Goal: Task Accomplishment & Management: Manage account settings

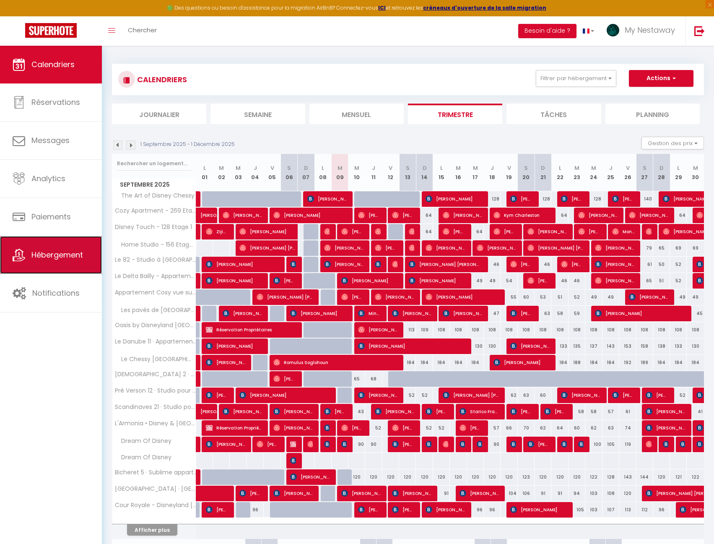
click at [55, 257] on span "Hébergement" at bounding box center [57, 254] width 52 height 10
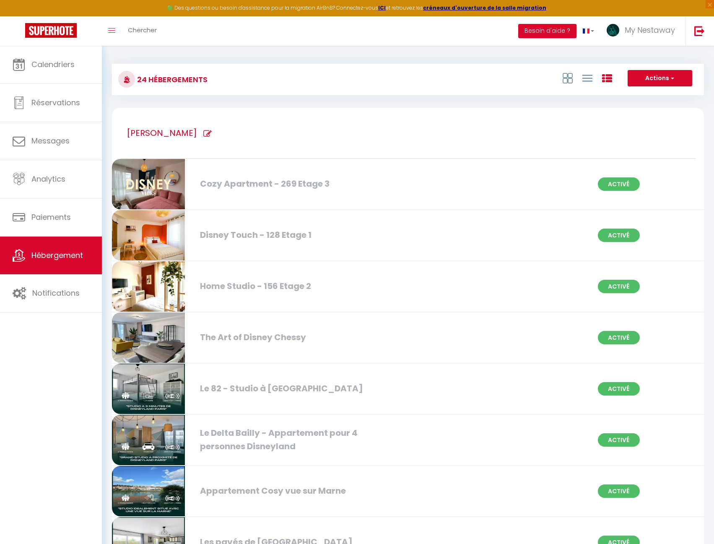
click at [249, 387] on div "Le 82 - Studio à [GEOGRAPHIC_DATA]" at bounding box center [291, 388] width 190 height 13
select select "3"
select select "2"
select select "1"
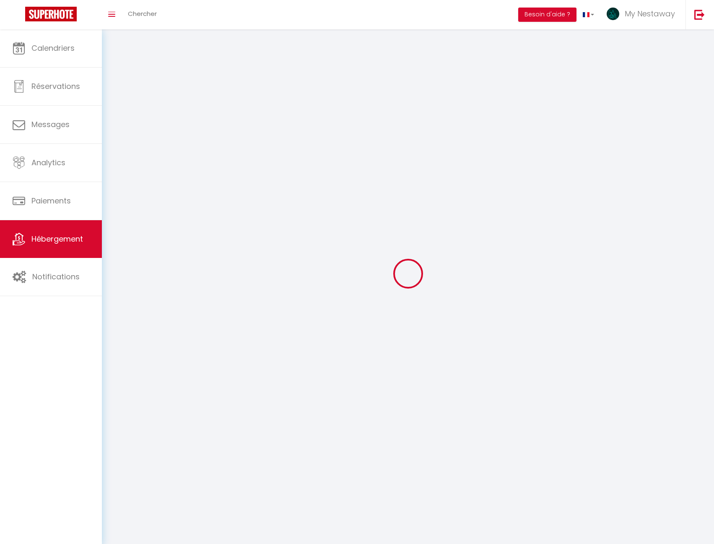
select select
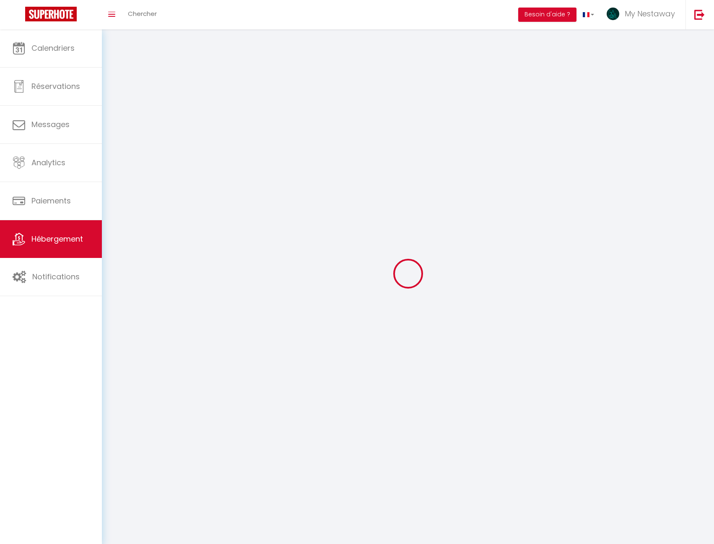
checkbox input "false"
select select
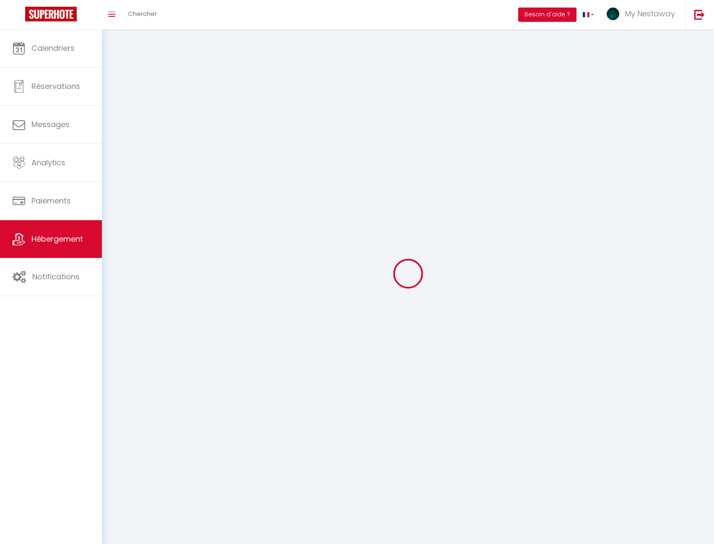
select select
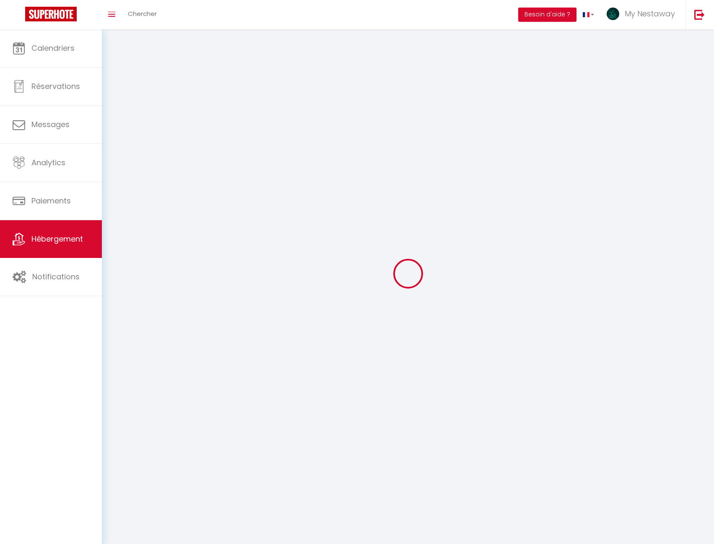
select select
checkbox input "false"
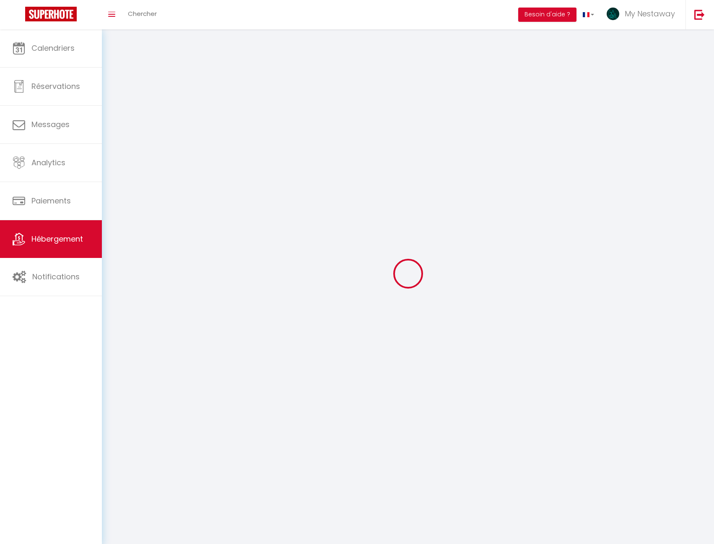
select select
select select "1"
select select
select select "28"
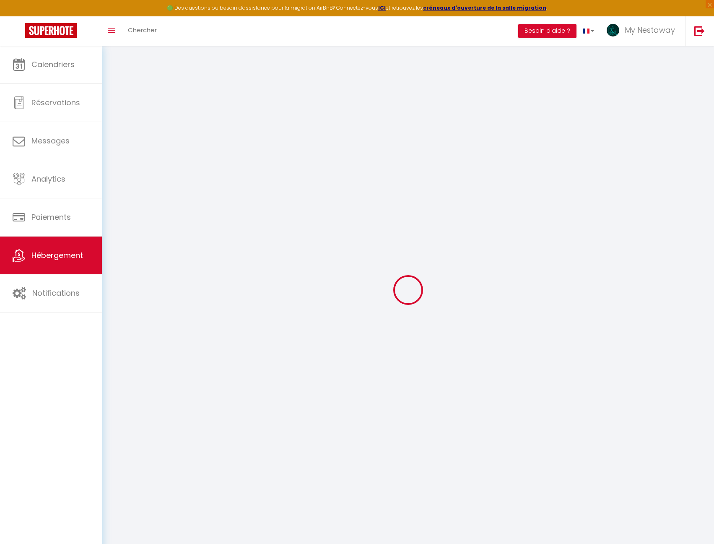
select select
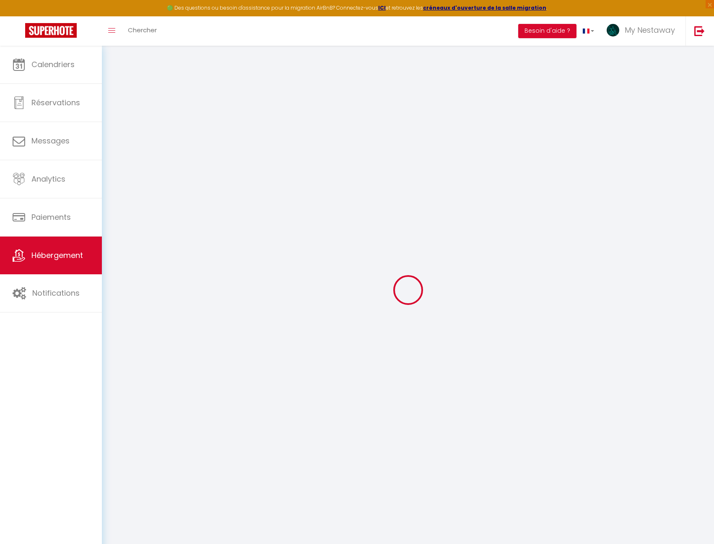
select select
checkbox input "false"
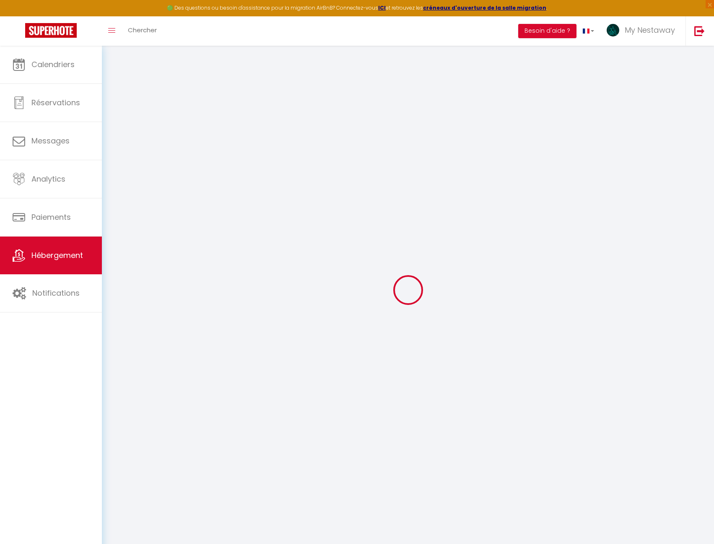
select select
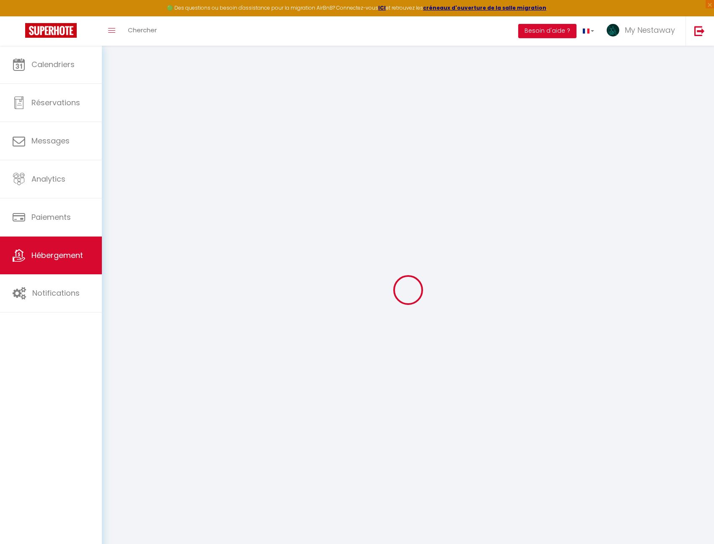
select select
checkbox input "false"
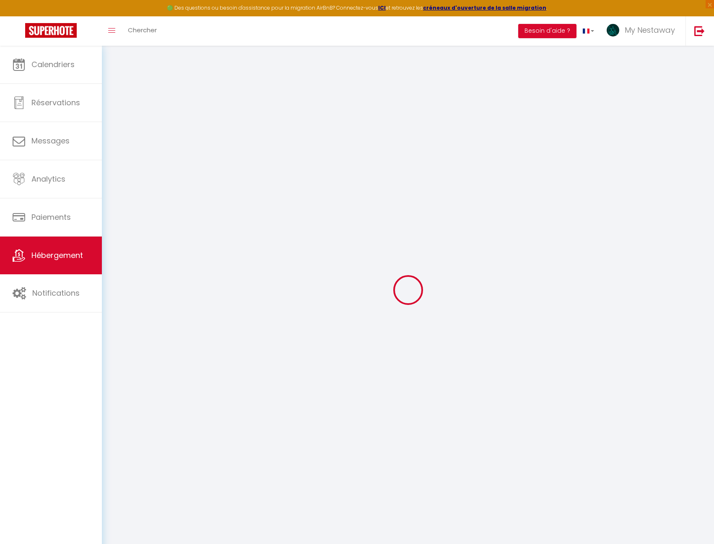
checkbox input "false"
select select
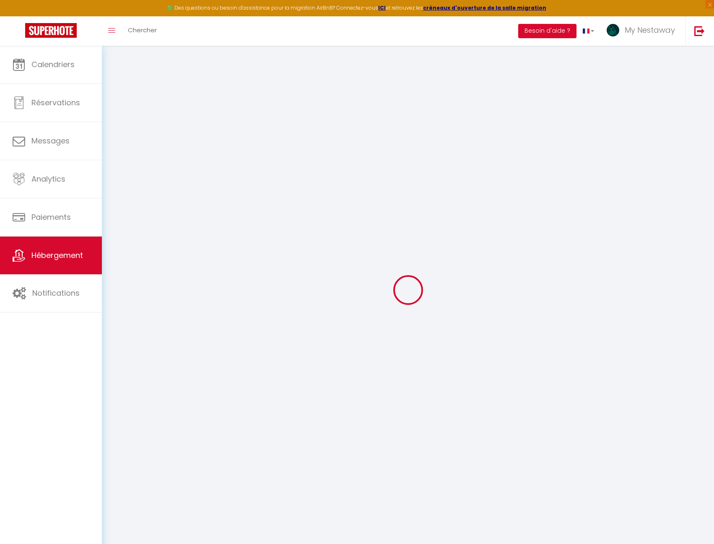
select select
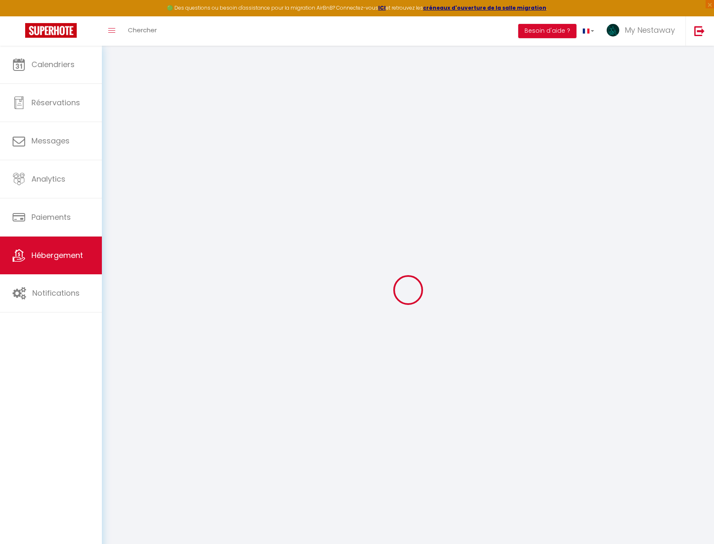
checkbox input "false"
select select
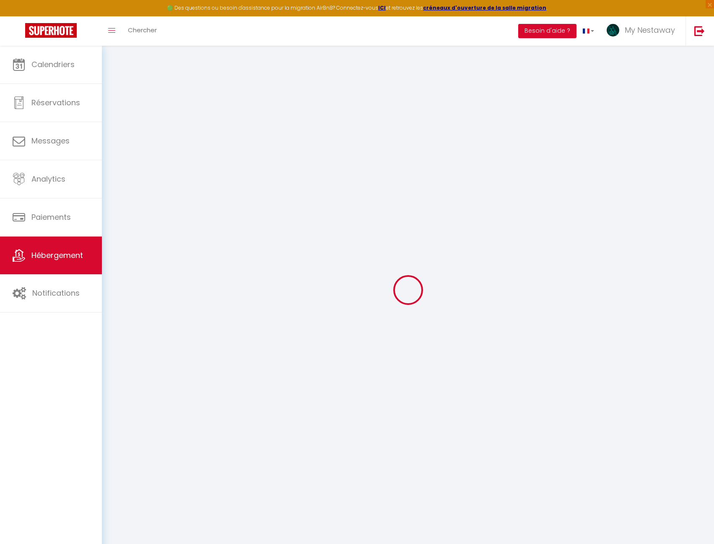
select select
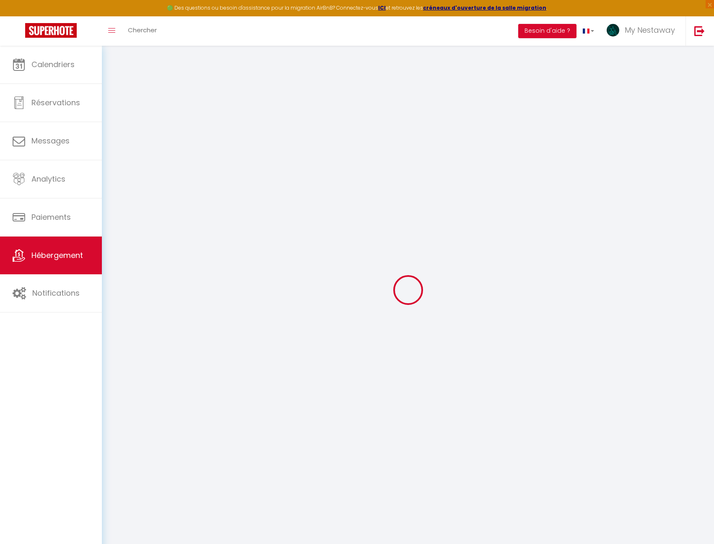
select select
checkbox input "false"
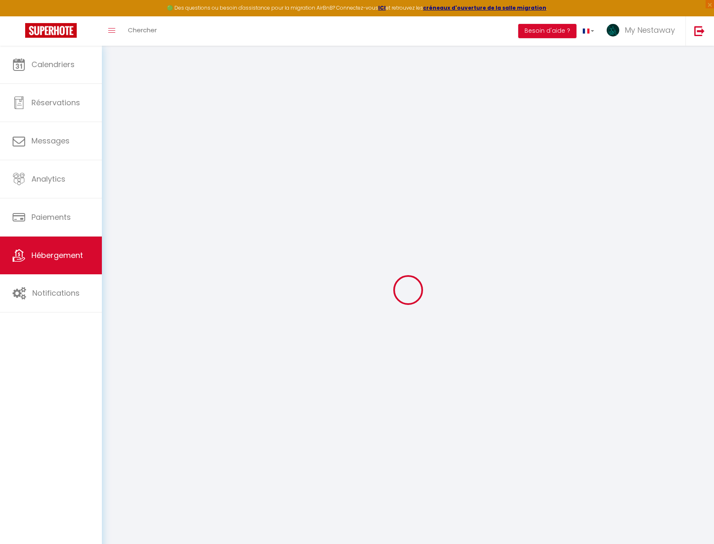
checkbox input "false"
select select
type input "Le 82 - Studio à [GEOGRAPHIC_DATA]"
type input "[PERSON_NAME]"
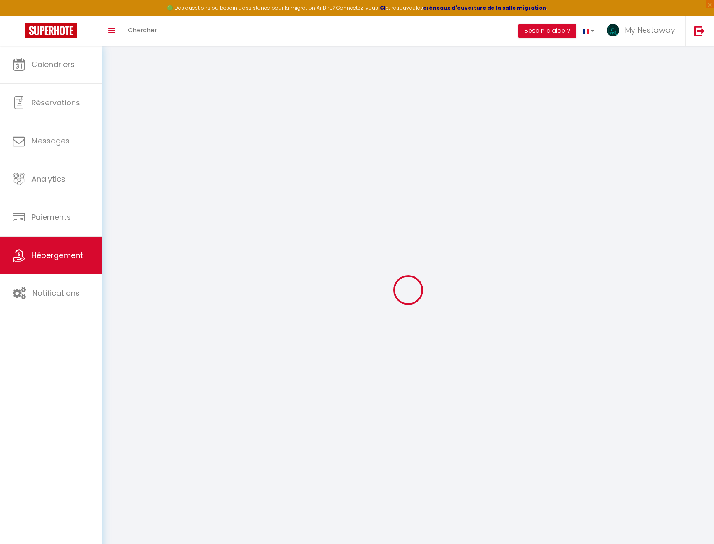
type input "Dafit"
type input "91"
type input "39"
select select
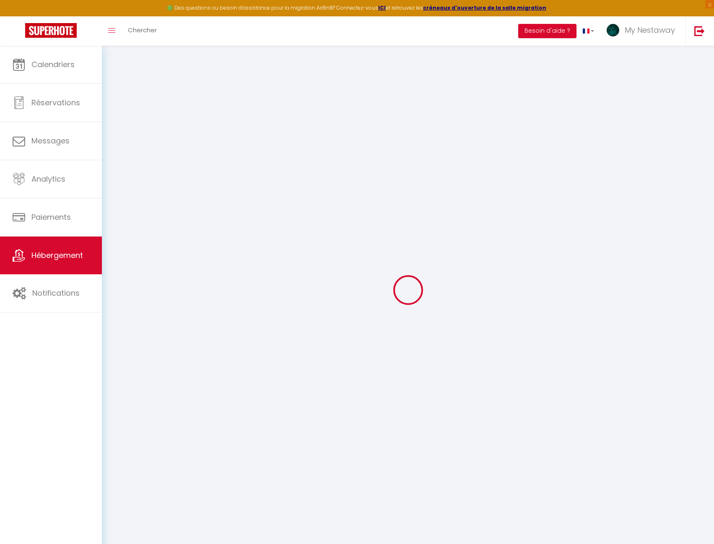
select select
type input "[STREET_ADDRESS]"
type input "77144"
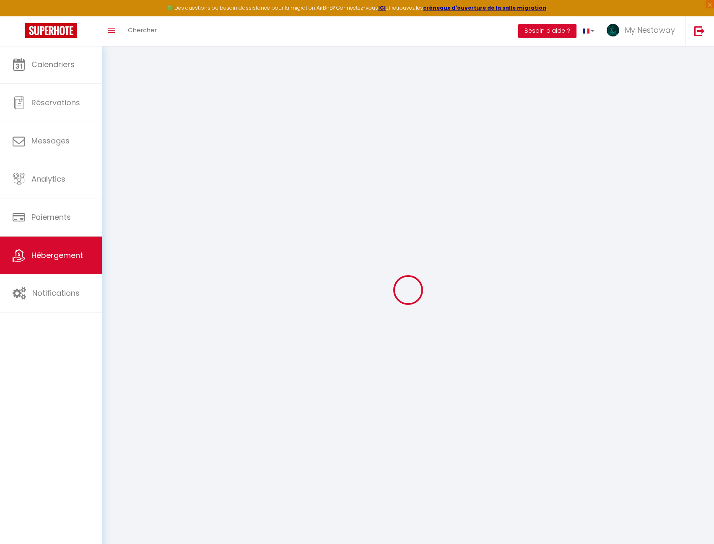
type input "Montévrain"
type input "[EMAIL_ADDRESS][DOMAIN_NAME]"
select select
checkbox input "false"
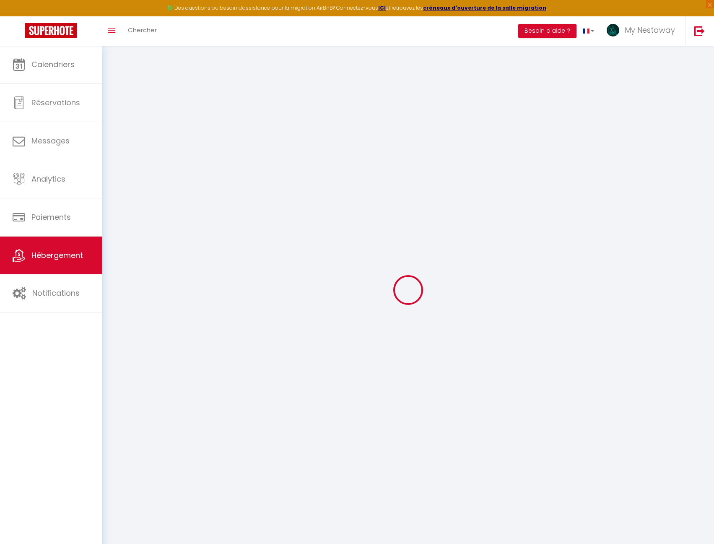
checkbox input "false"
type input "39"
type input "0"
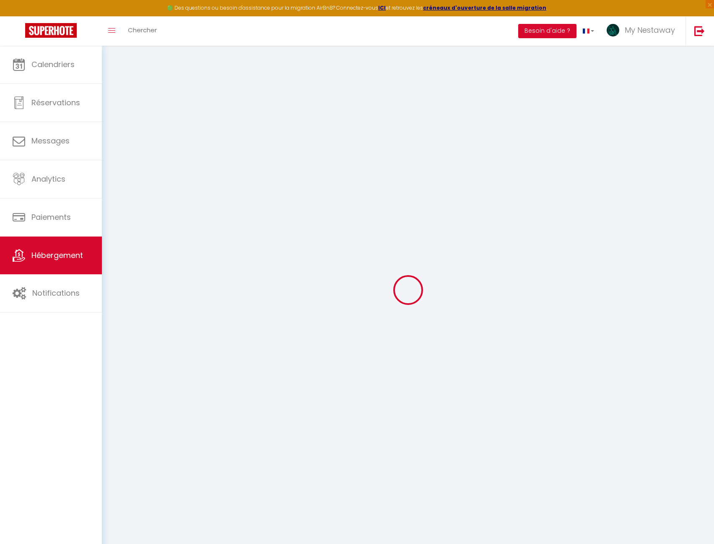
type input "0"
select select "42938"
select select
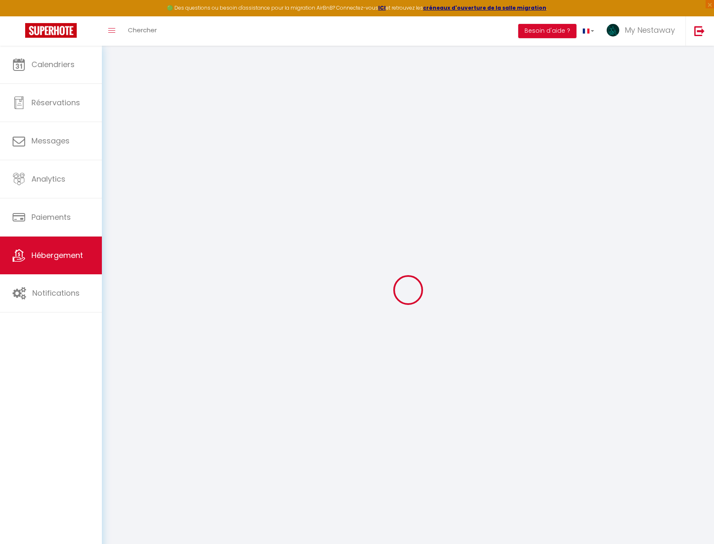
select select
checkbox input "false"
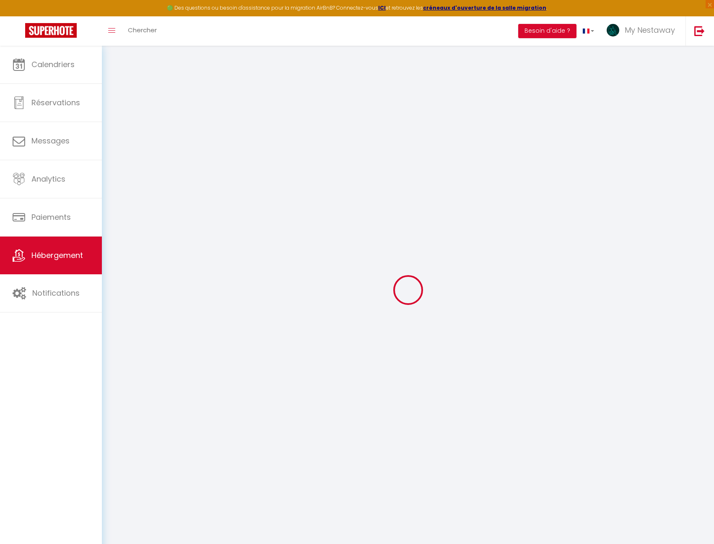
checkbox input "false"
select select
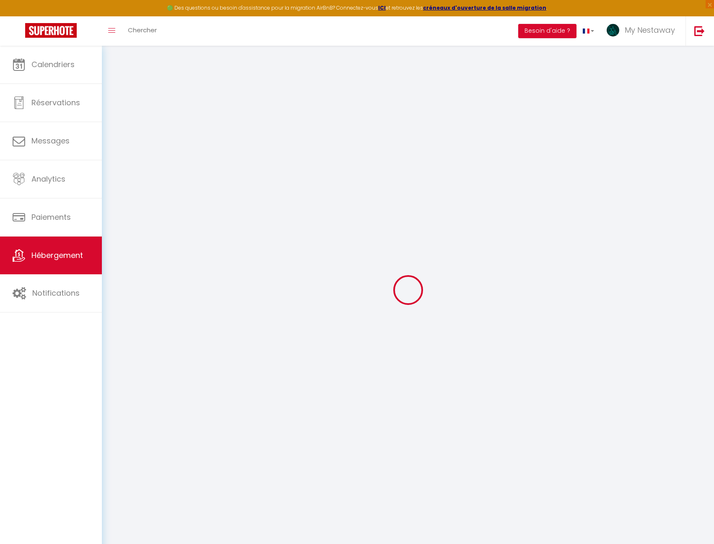
select select
checkbox input "false"
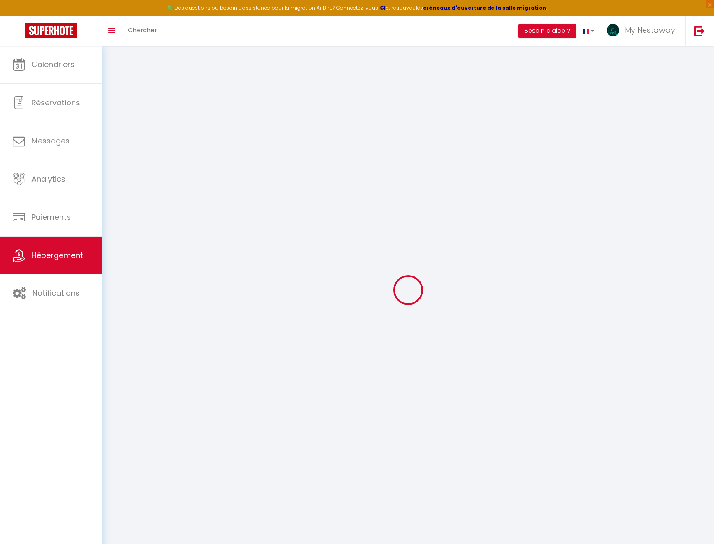
checkbox input "false"
select select
checkbox input "false"
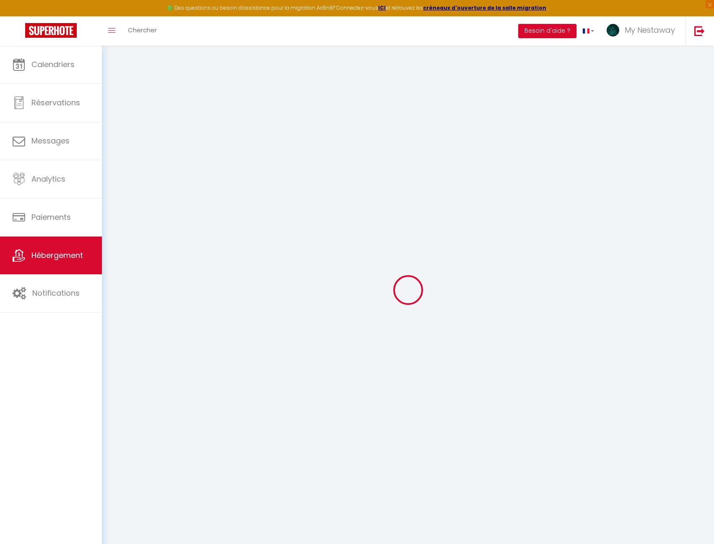
checkbox input "false"
select select "16:00"
select select
select select "10:00"
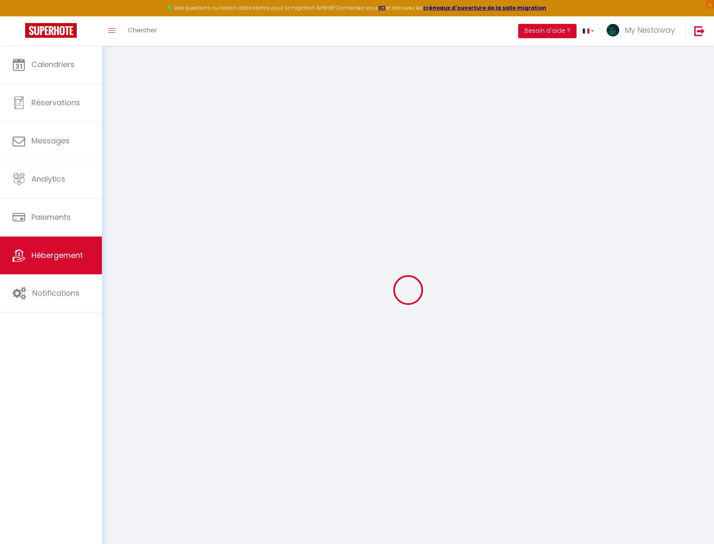
select select "30"
select select "120"
select select
checkbox input "false"
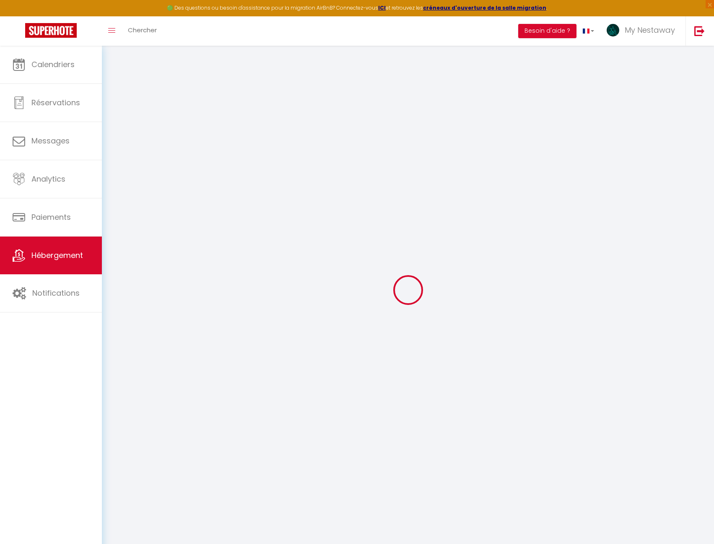
checkbox input "false"
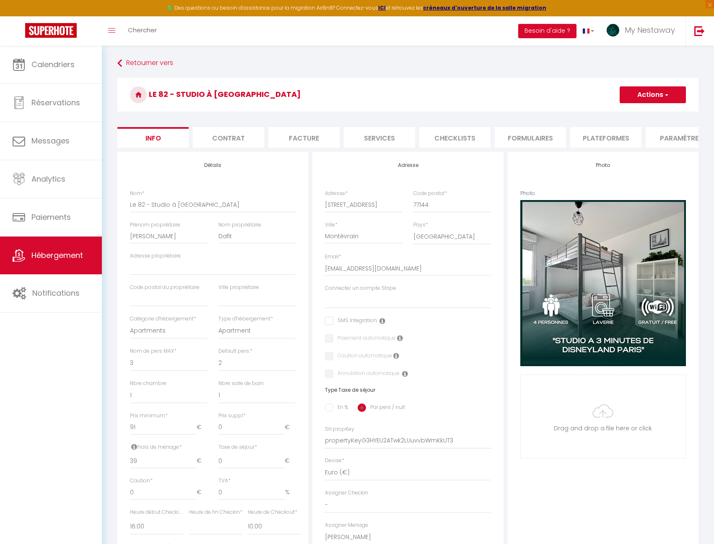
select select
checkbox input "false"
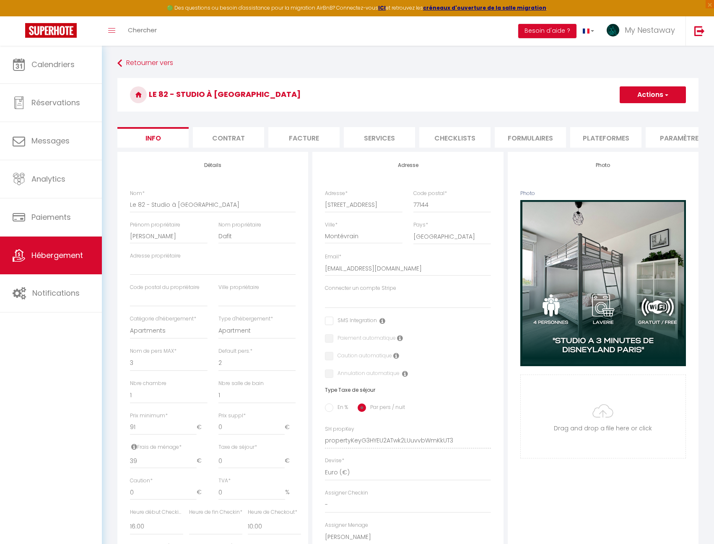
checkbox input "false"
click at [610, 139] on li "website" at bounding box center [583, 137] width 71 height 21
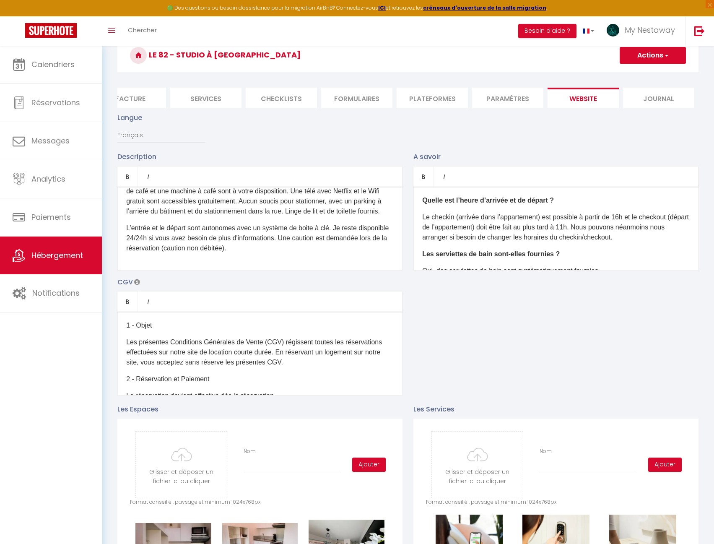
scroll to position [86, 0]
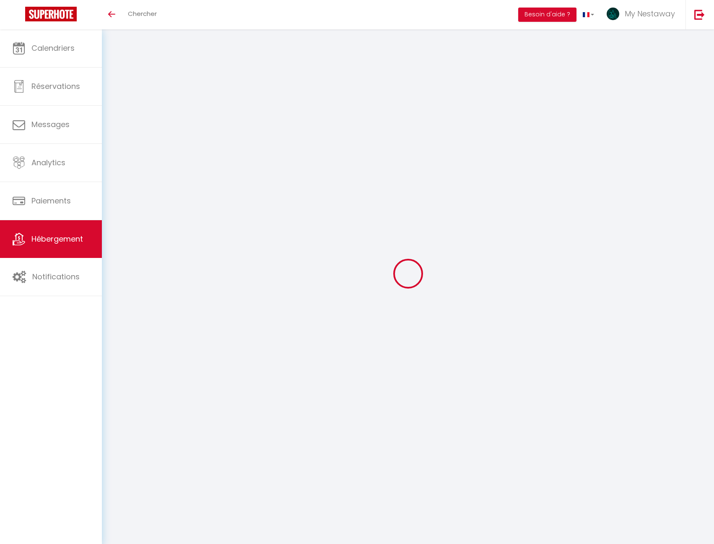
type input "Oups ! Les dates sélectionnées sont indisponibles."
type textarea "Malheureusement les dates sélectionnées sont indisponibles. Nous vous invitons …"
type input "48.853654"
type input "2.767776"
checkbox input "false"
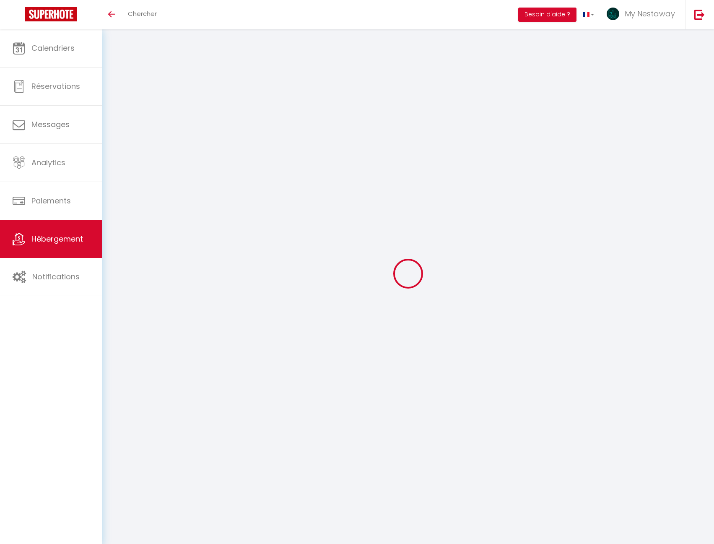
checkbox input "false"
type input "Oups ! Les dates sélectionnées sont indisponibles."
type textarea "Malheureusement les dates sélectionnées sont indisponibles. Nous vous invitons …"
type input "48.853654"
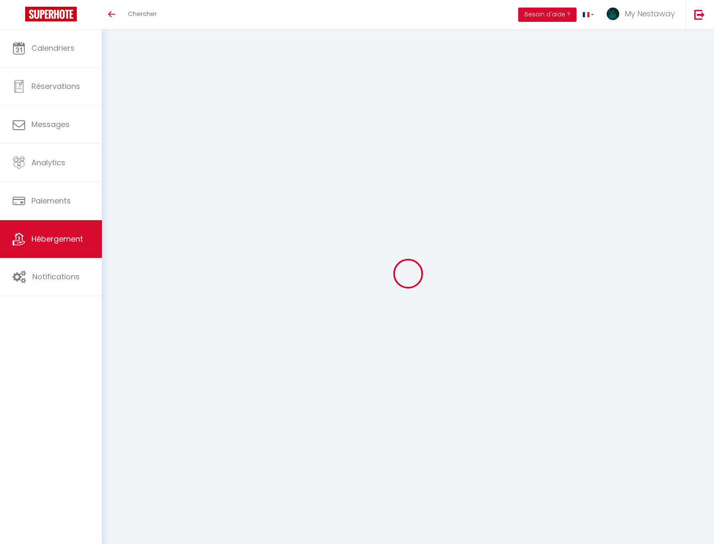
type input "2.767776"
checkbox input "false"
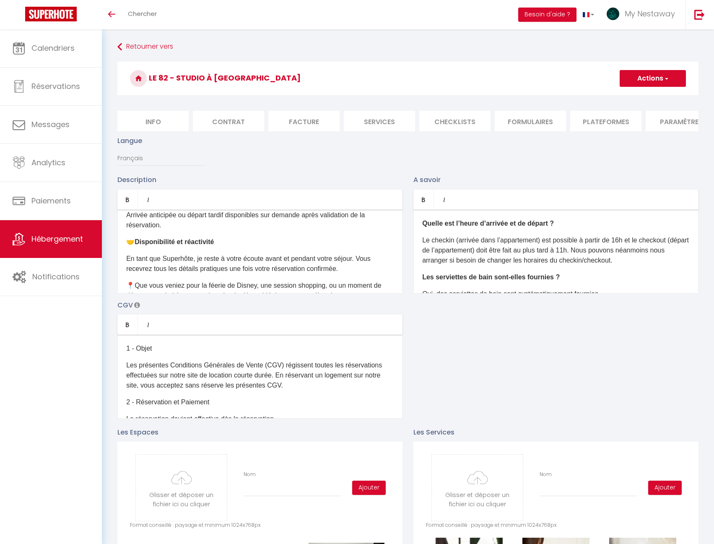
scroll to position [378, 0]
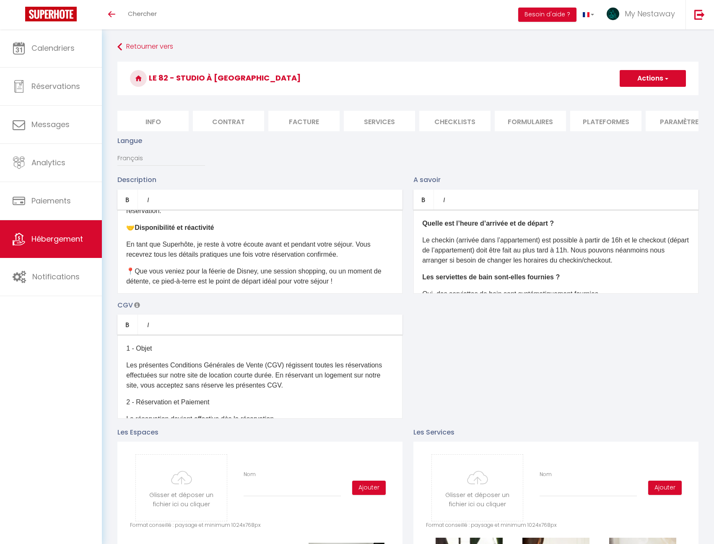
click at [593, 257] on p "Le checkin (arrivée dans l’appartement) est possible à partir de 16h et le chec…" at bounding box center [555, 250] width 267 height 30
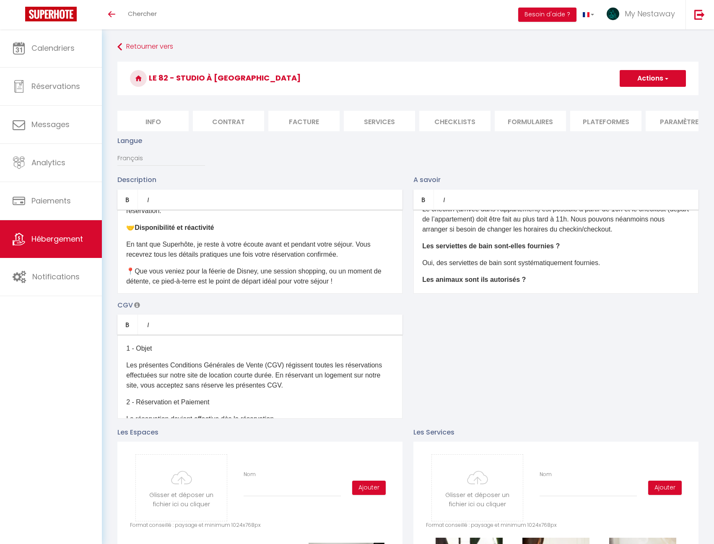
scroll to position [0, 0]
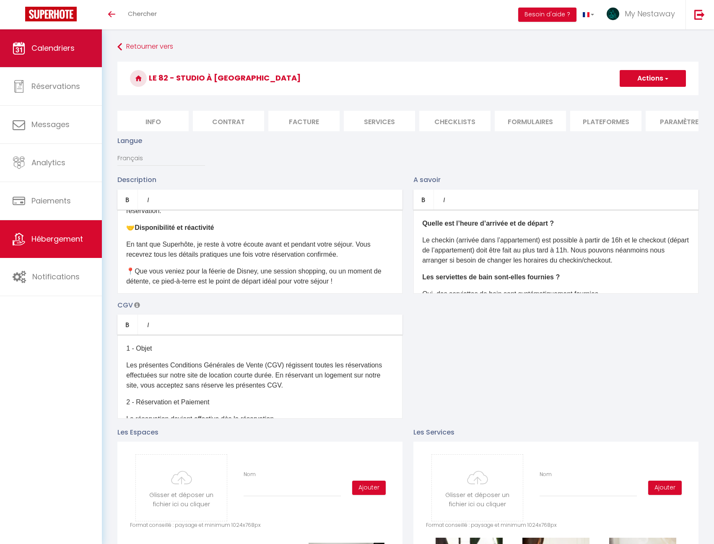
click at [47, 58] on link "Calendriers" at bounding box center [51, 48] width 102 height 38
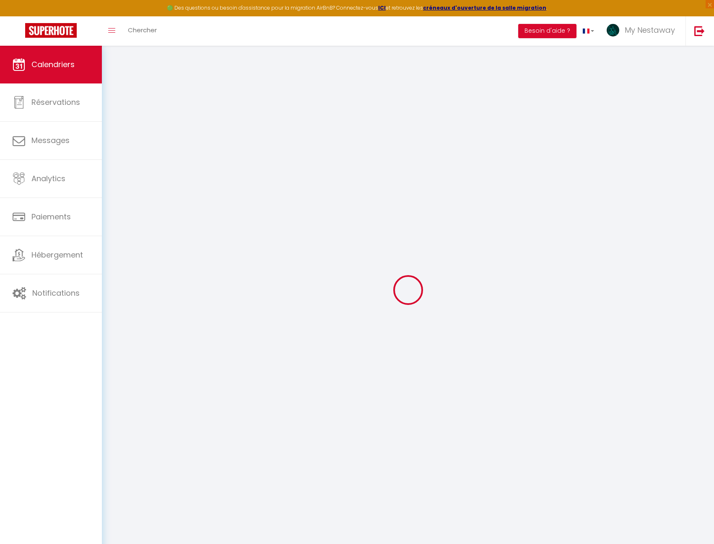
select select
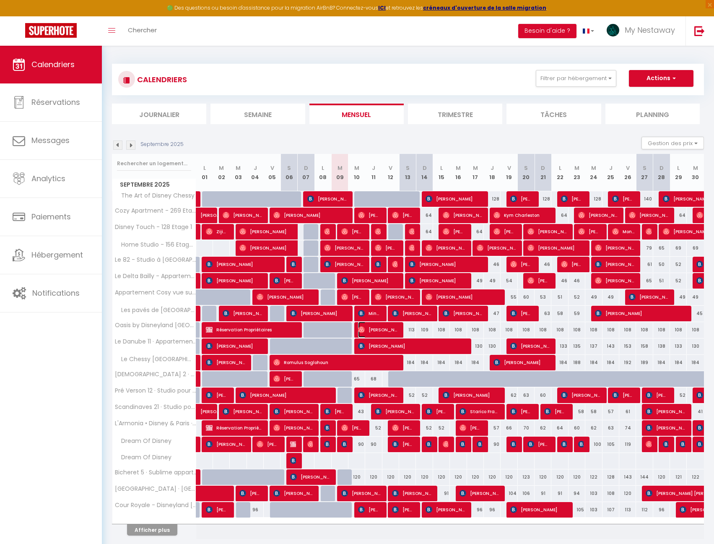
click at [388, 331] on span "[PERSON_NAME]" at bounding box center [377, 330] width 39 height 16
select select "OK"
select select "0"
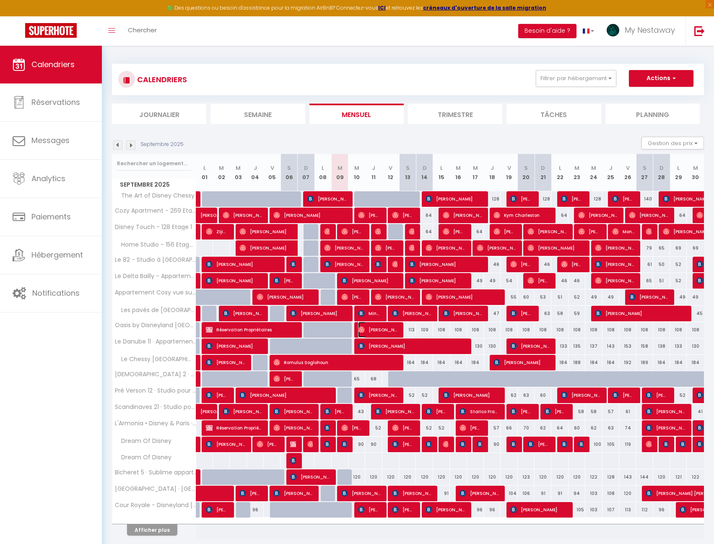
select select "1"
select select
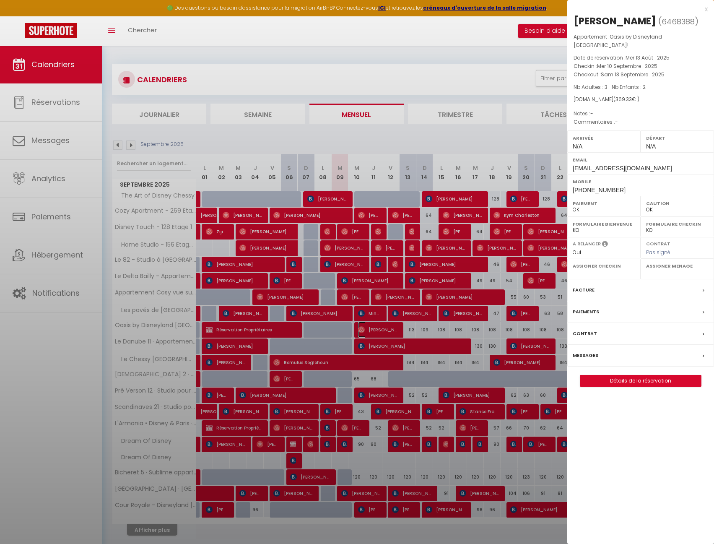
select select "42938"
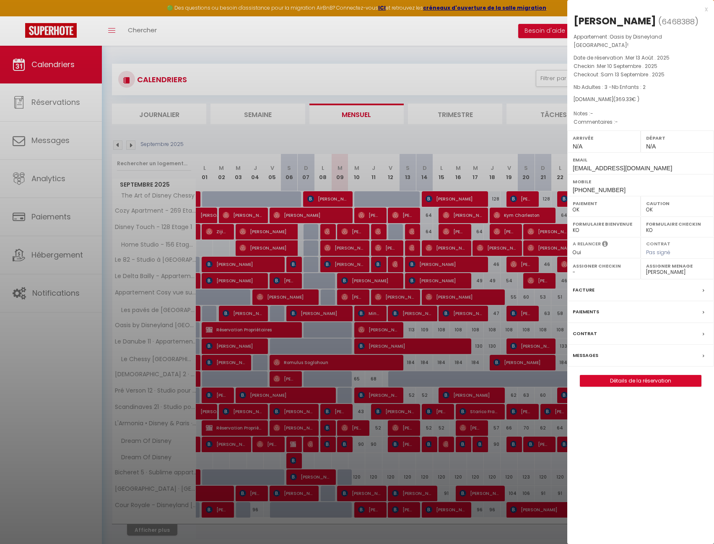
click at [369, 328] on div at bounding box center [357, 272] width 714 height 544
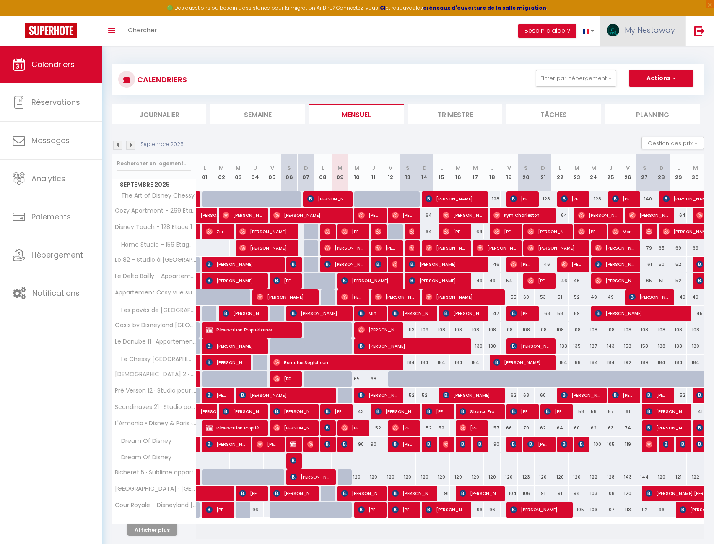
click at [653, 35] on span "My Nestaway" at bounding box center [650, 30] width 50 height 10
click at [632, 75] on icon at bounding box center [629, 74] width 6 height 6
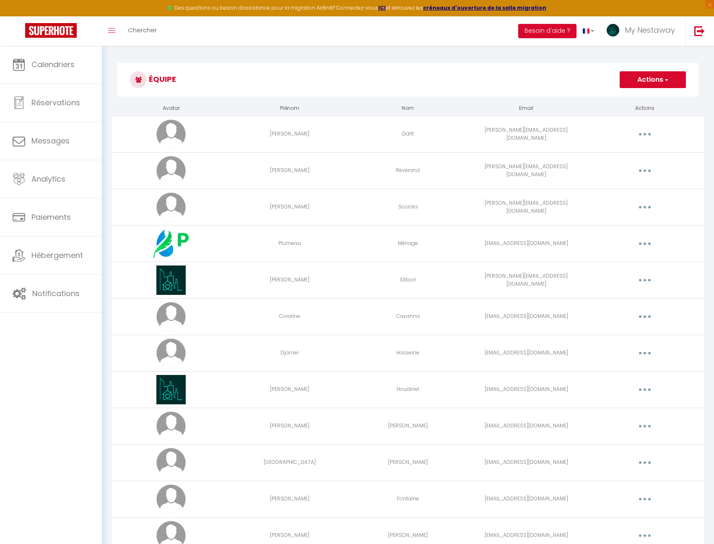
drag, startPoint x: 639, startPoint y: 239, endPoint x: 641, endPoint y: 246, distance: 7.8
click at [639, 239] on button "button" at bounding box center [644, 243] width 23 height 13
drag, startPoint x: 628, startPoint y: 255, endPoint x: 626, endPoint y: 263, distance: 8.4
click at [628, 256] on div "Editer Supprimer" at bounding box center [622, 270] width 67 height 36
click at [634, 244] on button "button" at bounding box center [644, 243] width 23 height 13
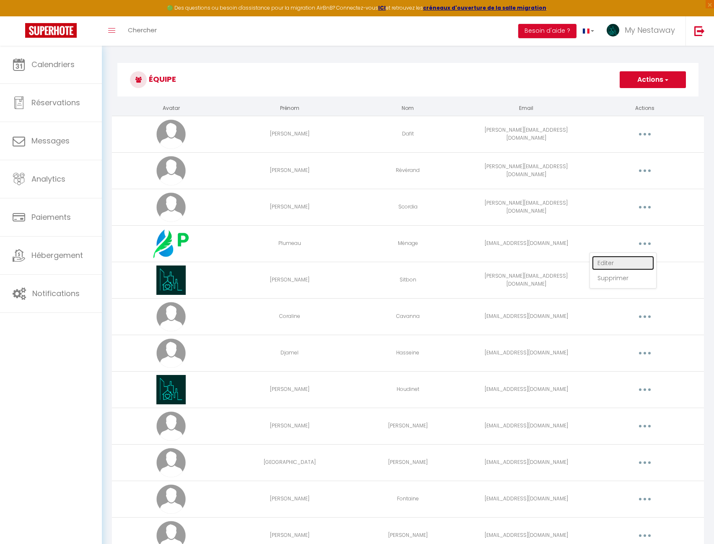
click at [639, 264] on link "Editer" at bounding box center [623, 263] width 62 height 14
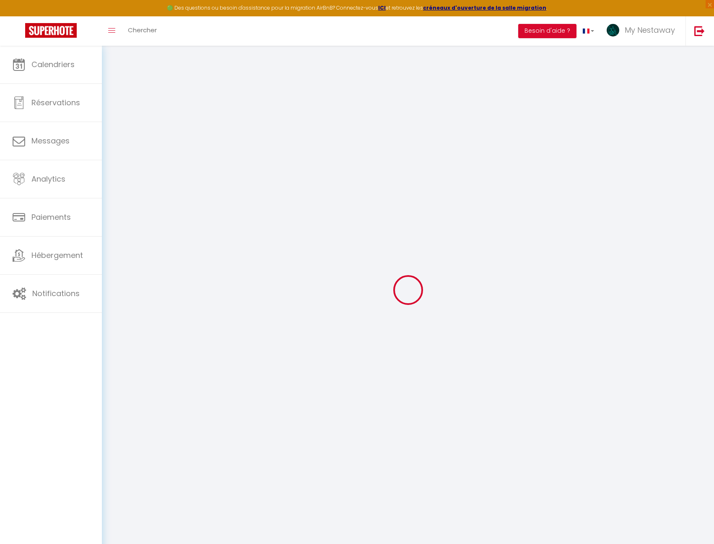
type input "Plumeau"
type input "Ménage"
type input "particulier@plumeau.eu"
type textarea "https://app.superhote.com/#/connect/C32UoHlxwh"
checkbox input "false"
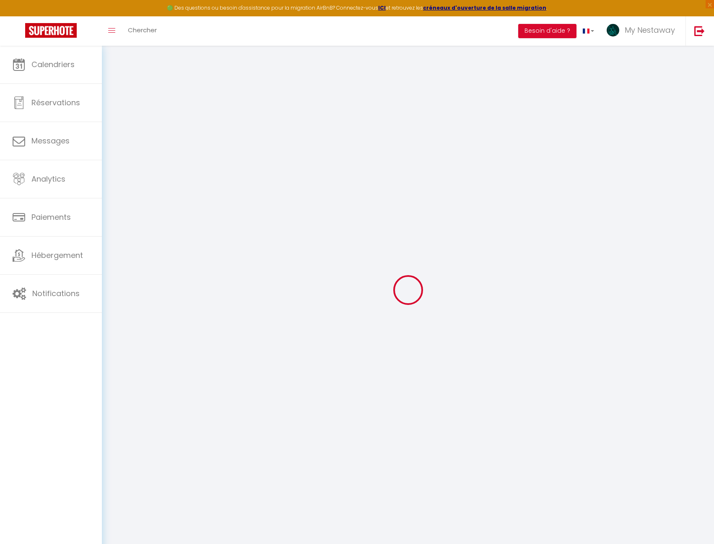
checkbox input "false"
checkbox input "true"
checkbox input "false"
checkbox input "true"
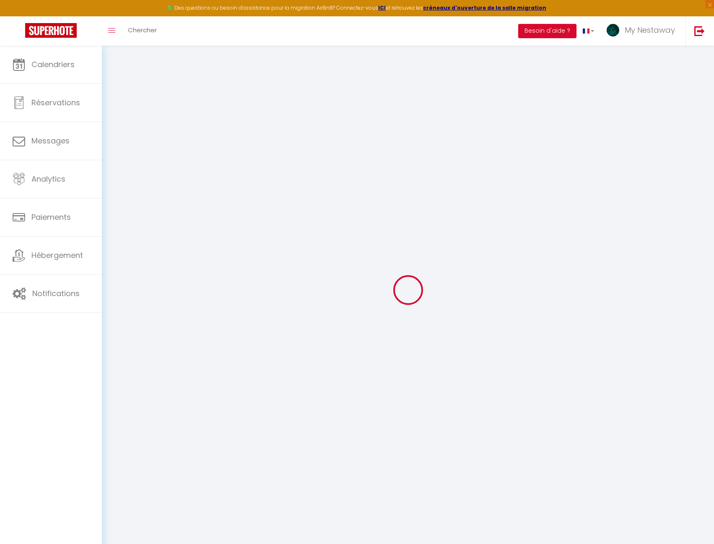
checkbox input "true"
checkbox input "false"
checkbox input "true"
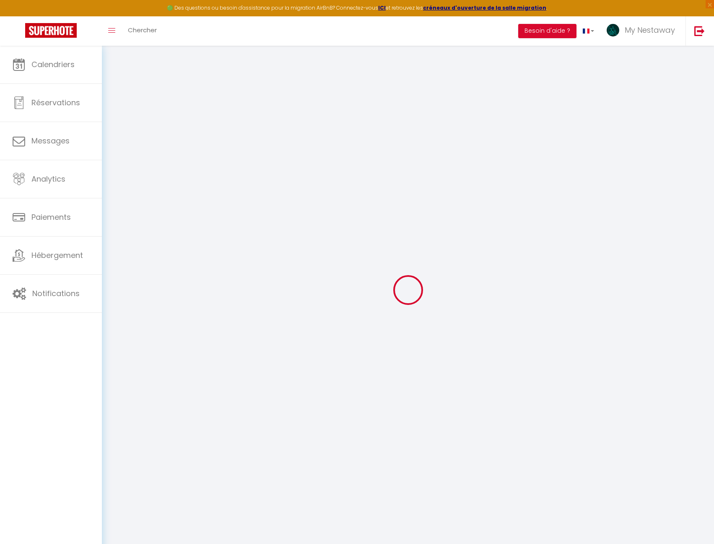
checkbox input "true"
checkbox input "false"
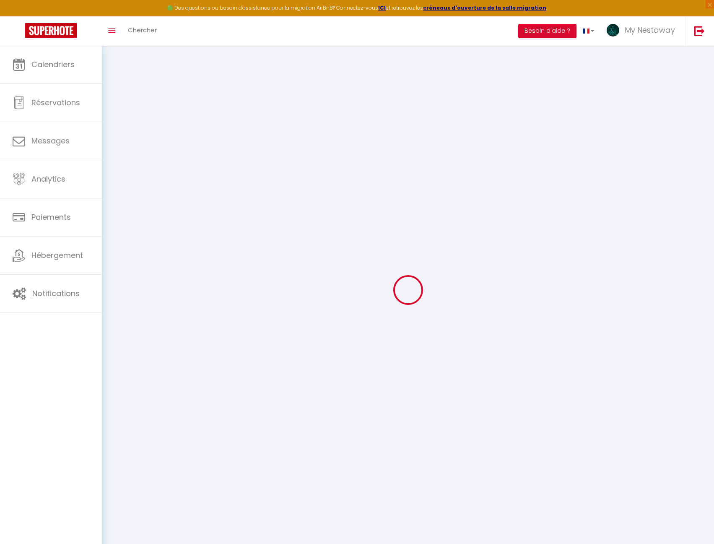
checkbox input "false"
select select
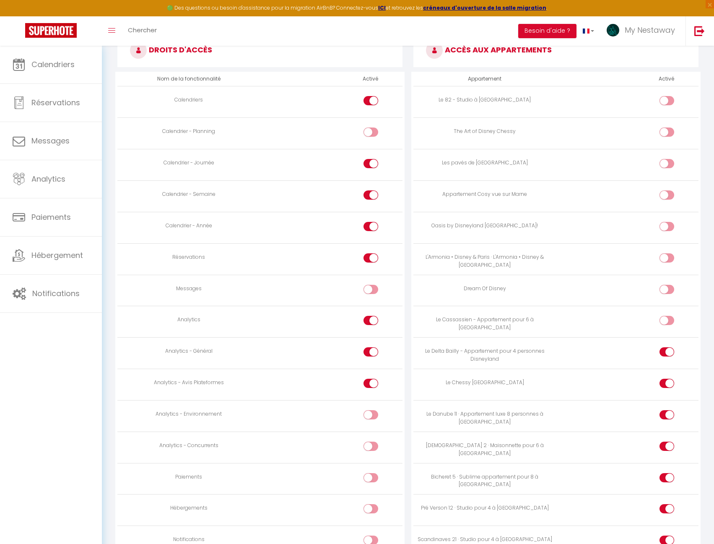
scroll to position [442, 0]
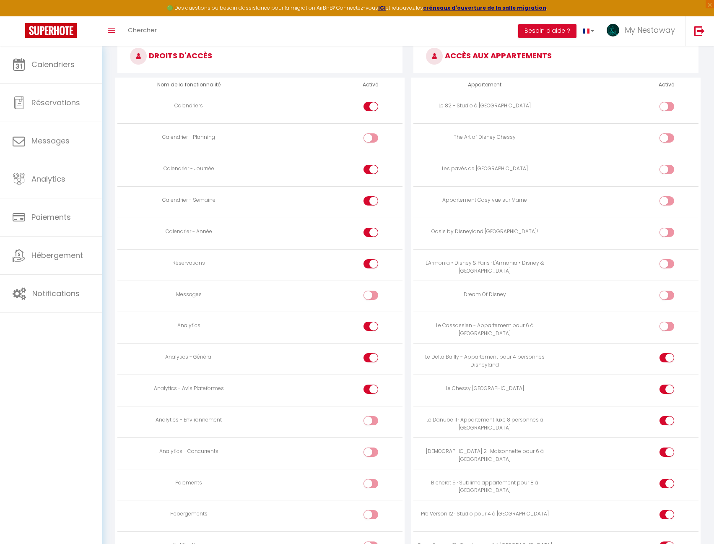
click at [670, 234] on input "checkbox" at bounding box center [674, 234] width 15 height 13
checkbox input "true"
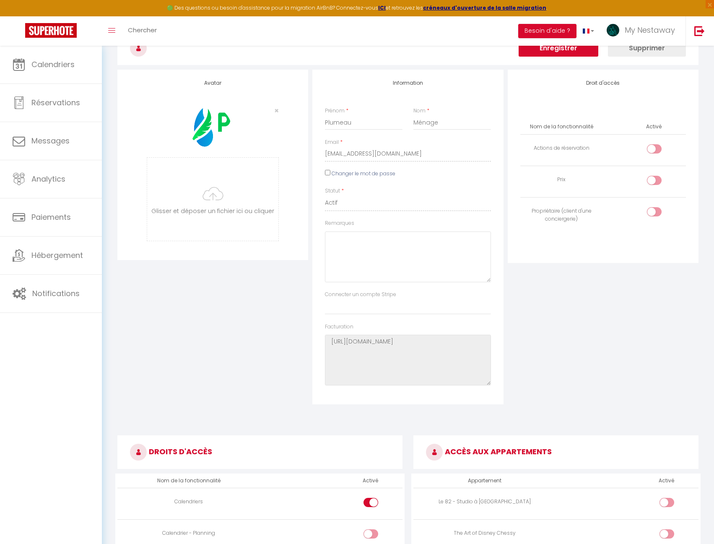
scroll to position [0, 0]
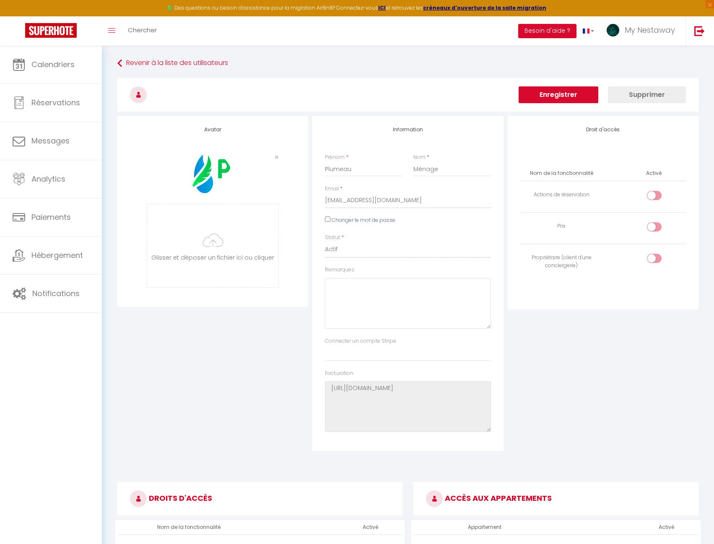
click at [563, 93] on button "Enregistrer" at bounding box center [559, 94] width 80 height 17
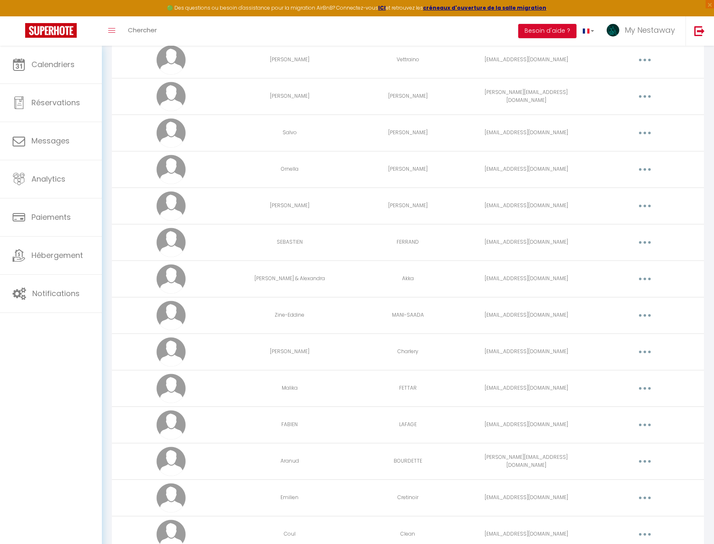
scroll to position [537, 0]
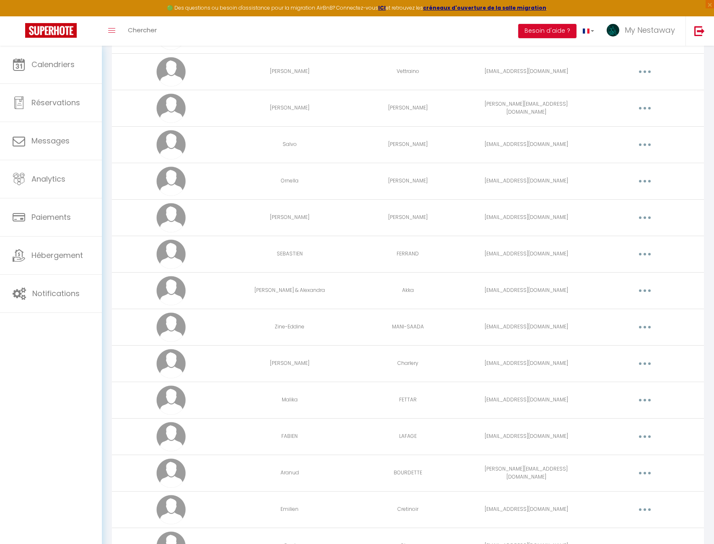
click at [648, 257] on button "button" at bounding box center [644, 253] width 23 height 13
click at [633, 270] on link "Editer" at bounding box center [623, 273] width 62 height 14
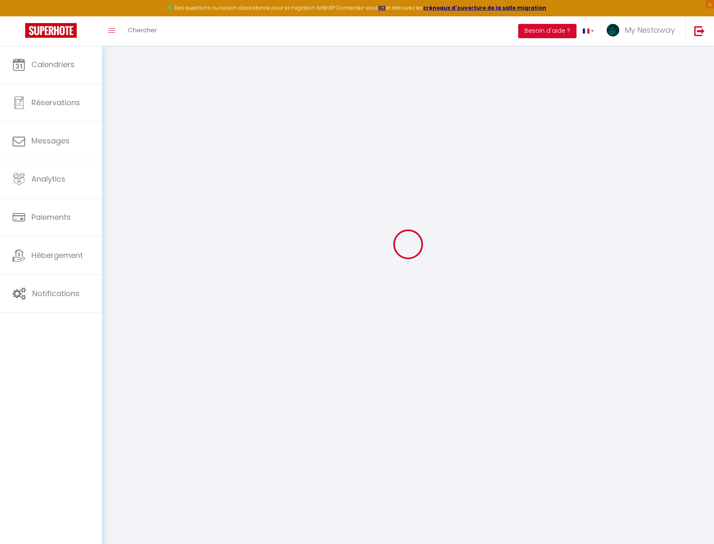
type input "SEBASTIEN"
type input "FERRAND"
type input "commercial@jdmservices.fr"
type textarea "https://app.superhote.com/#/connect/0m7wdS5LgO"
checkbox input "false"
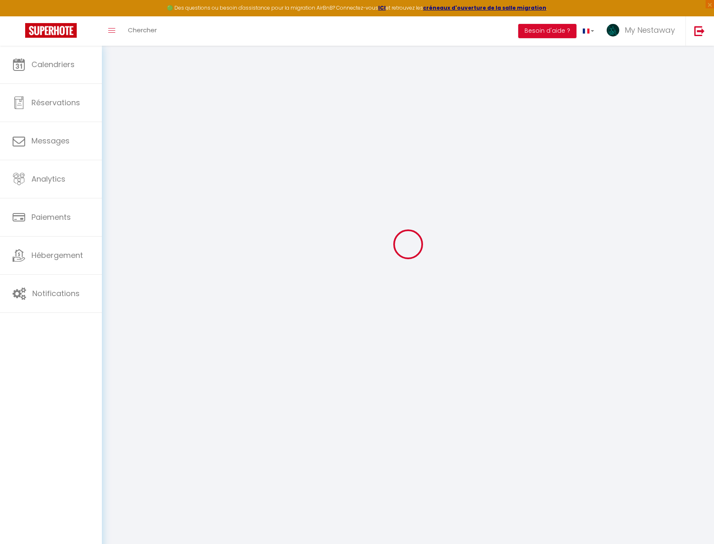
checkbox input "false"
checkbox input "true"
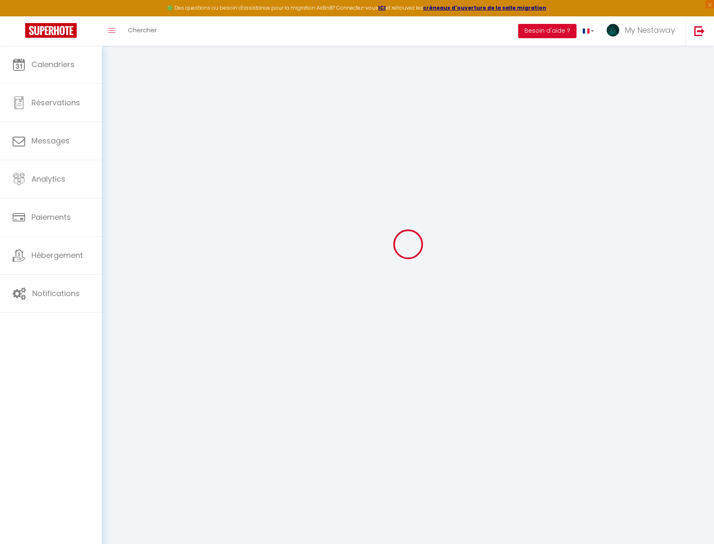
checkbox input "true"
checkbox input "false"
checkbox input "true"
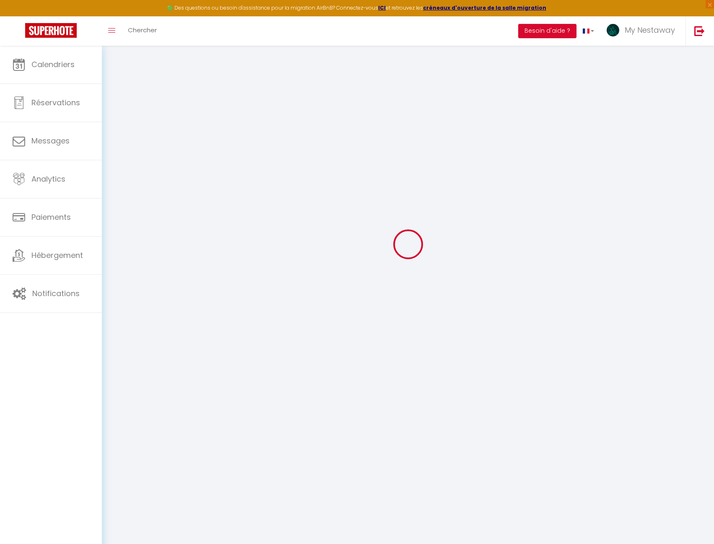
checkbox input "false"
checkbox input "true"
checkbox input "false"
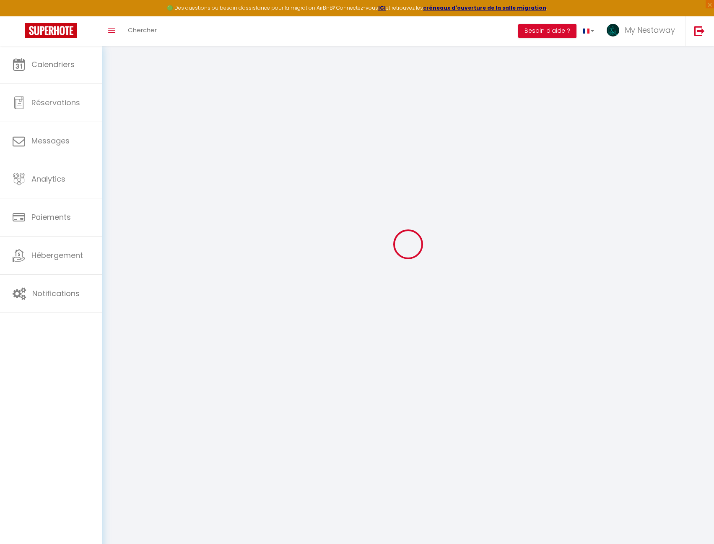
checkbox input "false"
select select
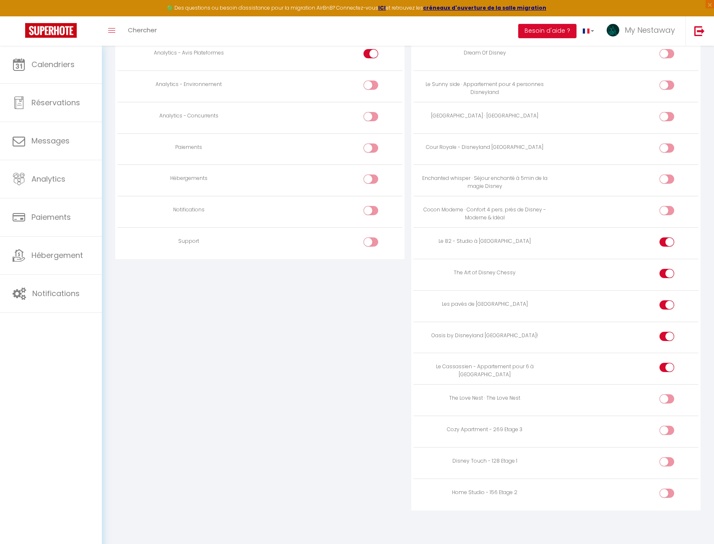
click at [665, 334] on div at bounding box center [666, 336] width 15 height 9
click at [667, 334] on input "checkbox" at bounding box center [674, 338] width 15 height 13
checkbox input "false"
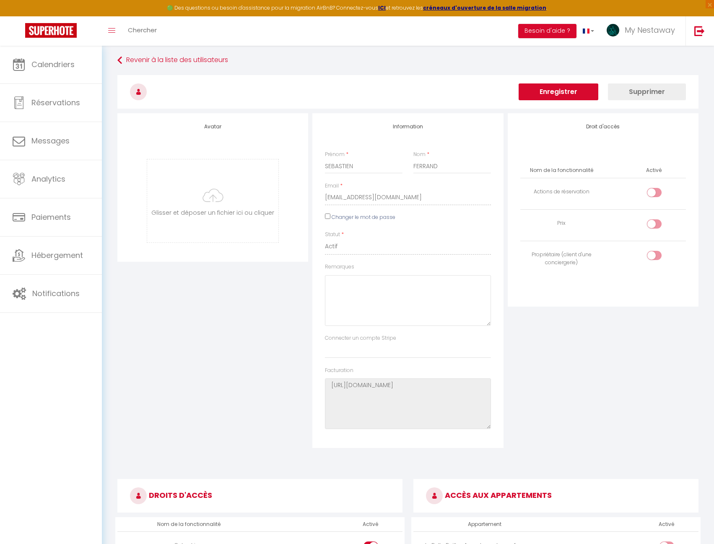
scroll to position [0, 0]
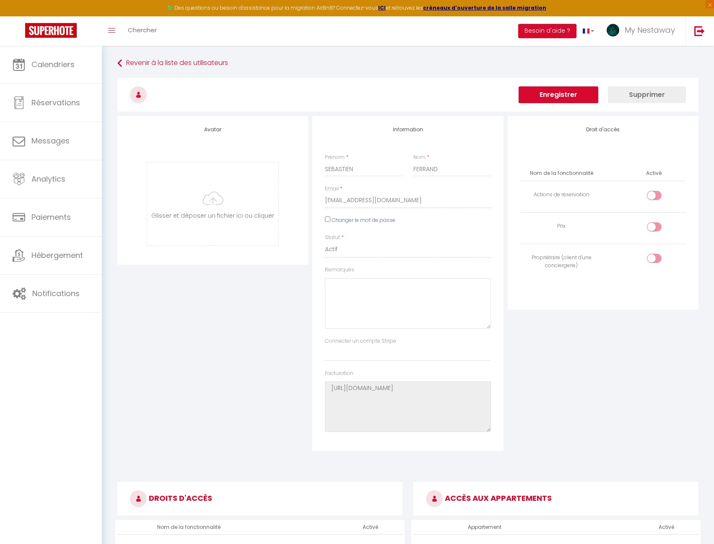
click at [587, 96] on button "Enregistrer" at bounding box center [559, 94] width 80 height 17
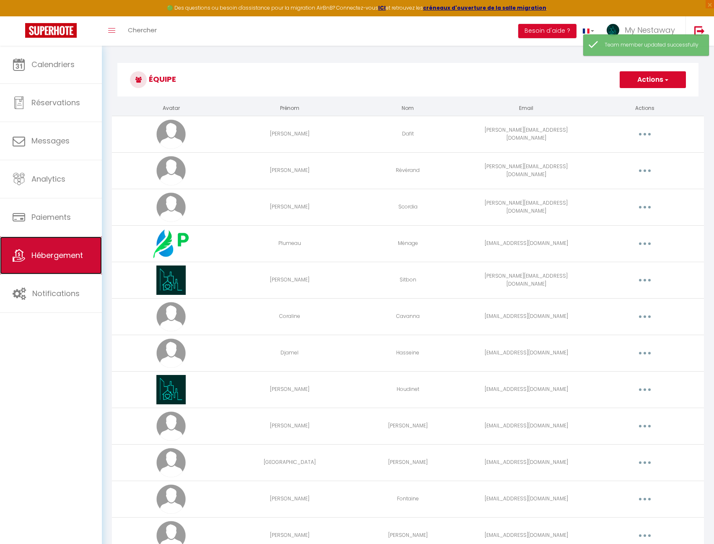
click at [69, 265] on link "Hébergement" at bounding box center [51, 255] width 102 height 38
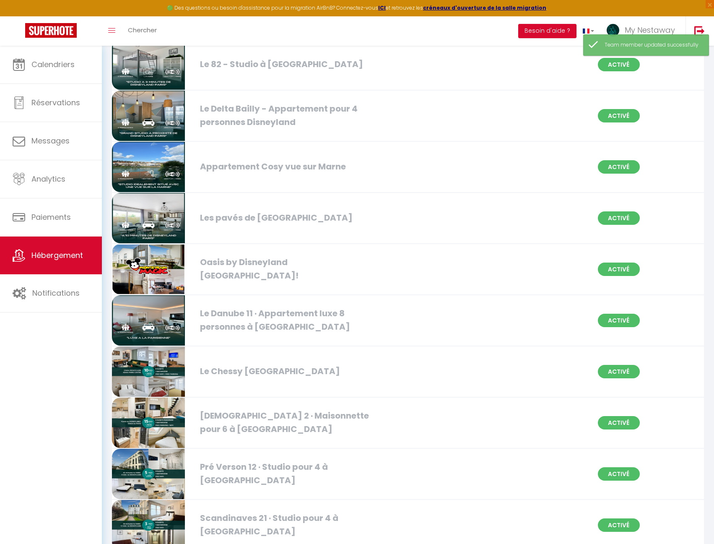
scroll to position [335, 0]
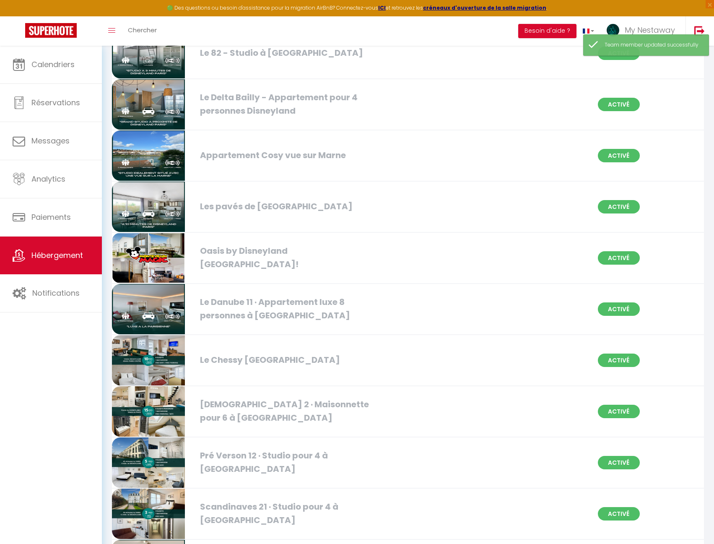
click at [152, 270] on img at bounding box center [148, 258] width 73 height 50
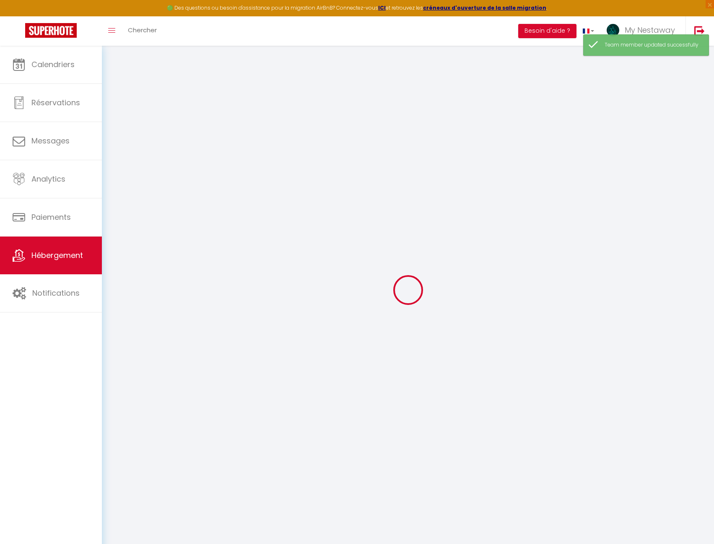
select select
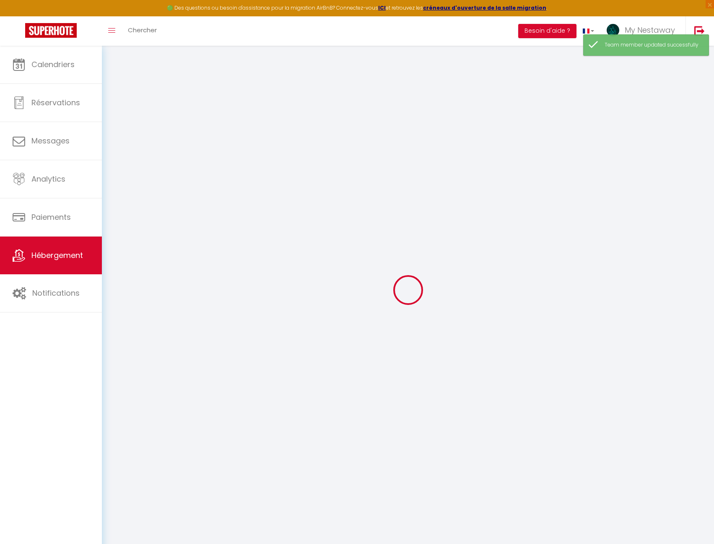
select select
checkbox input "false"
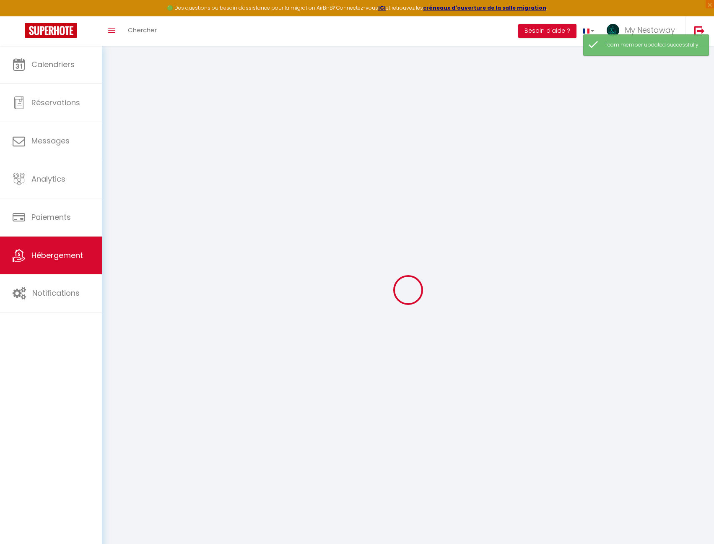
select select
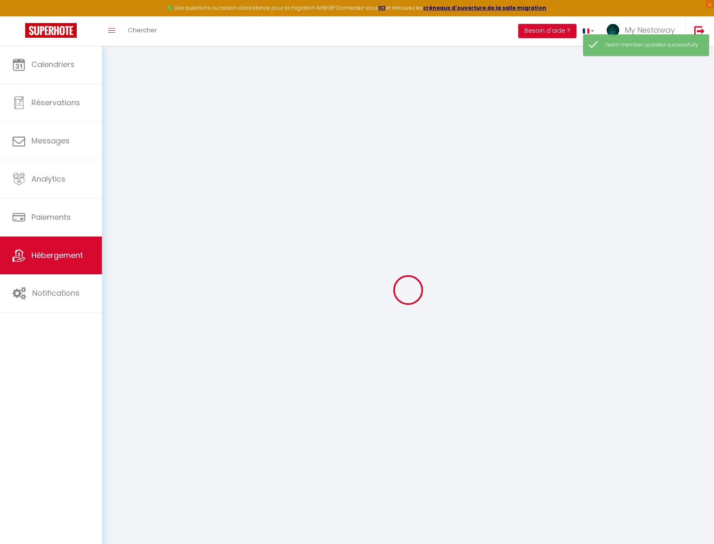
select select
checkbox input "false"
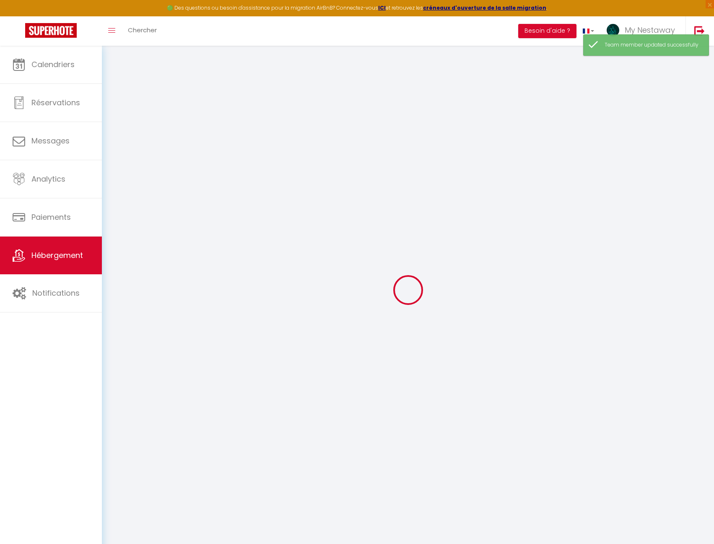
checkbox input "false"
select select
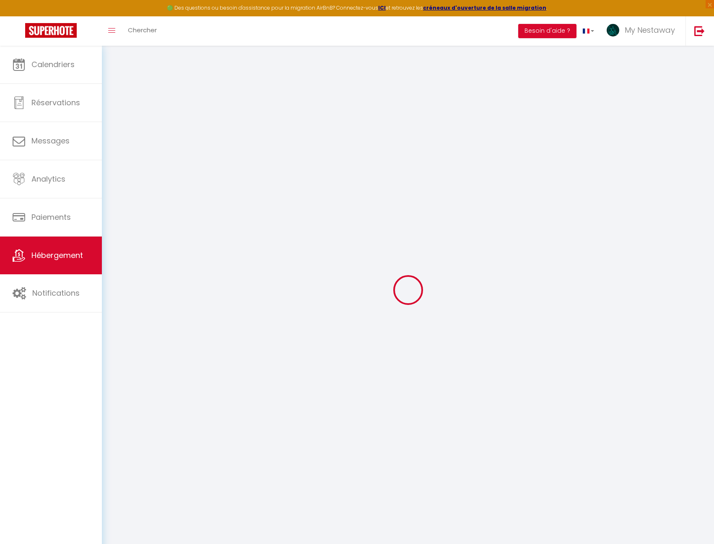
select select
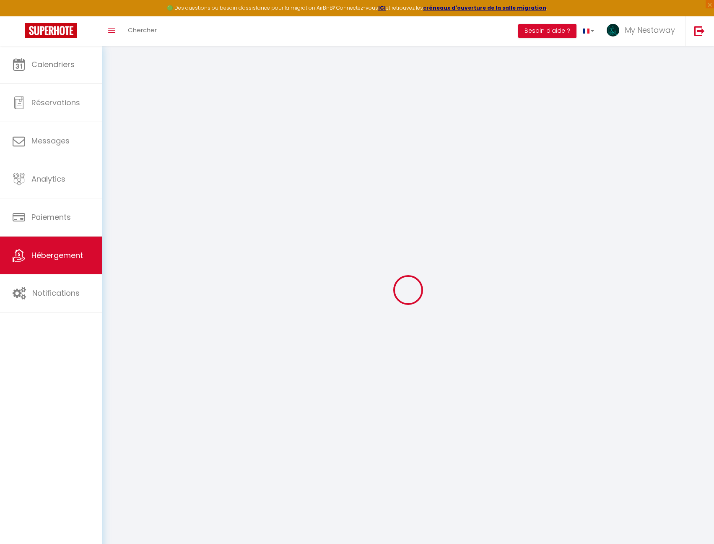
checkbox input "false"
select select
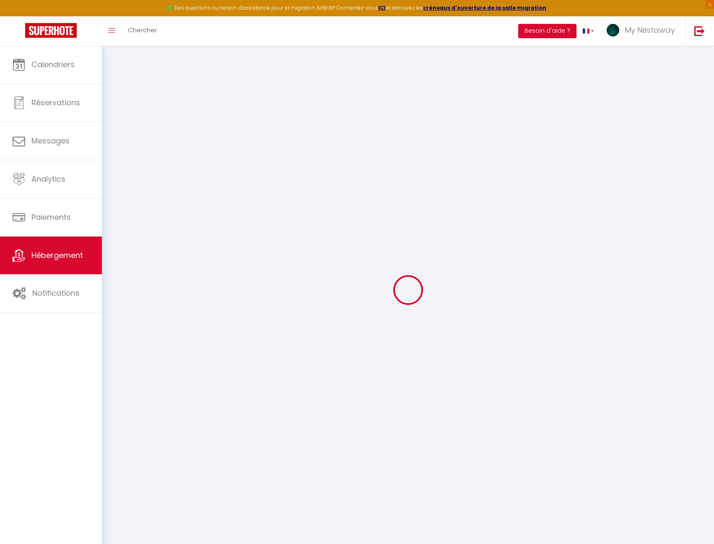
select select
type input "Oasis by Disneyland [GEOGRAPHIC_DATA]!"
type input "[PERSON_NAME]"
select select "6"
select select "2"
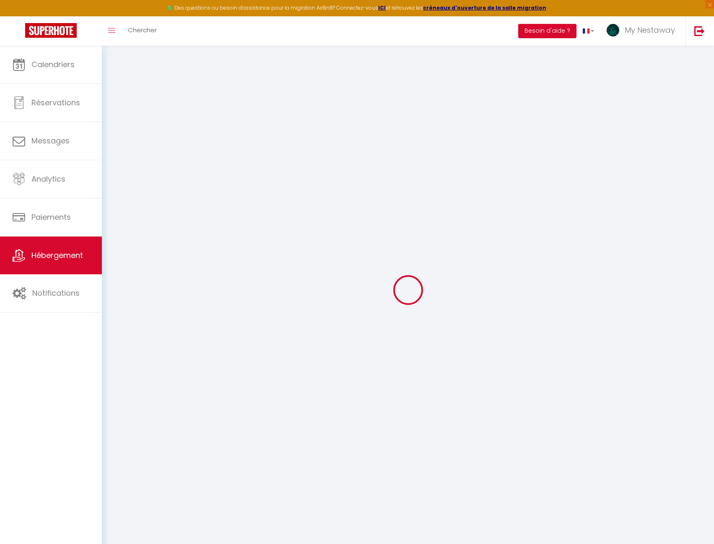
type input "120"
type input "90"
select select
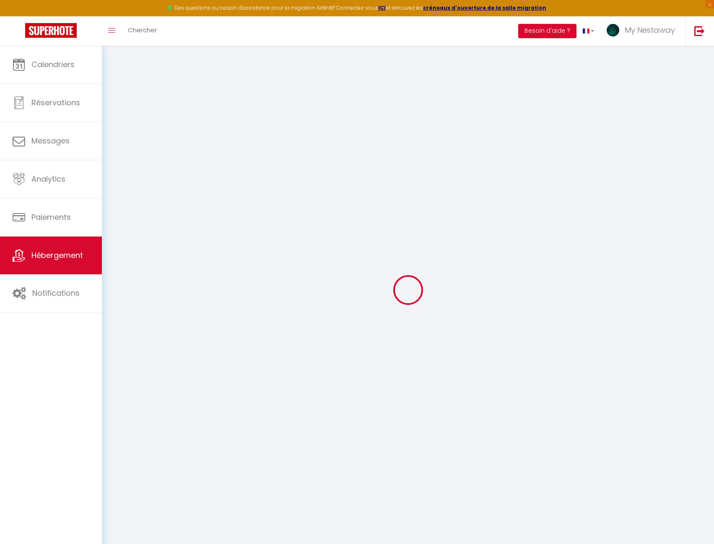
select select
type input "19 Avenue de la Société des Nations"
type input "77144"
type input "Montévrain"
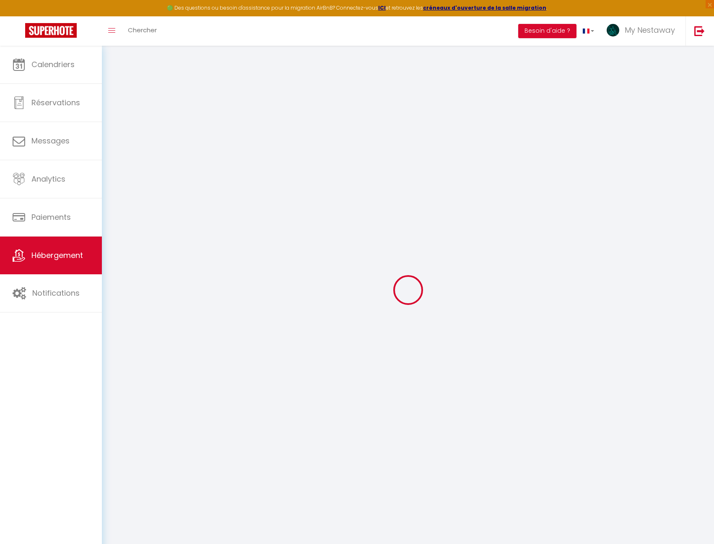
type input "[EMAIL_ADDRESS][DOMAIN_NAME]"
select select
checkbox input "false"
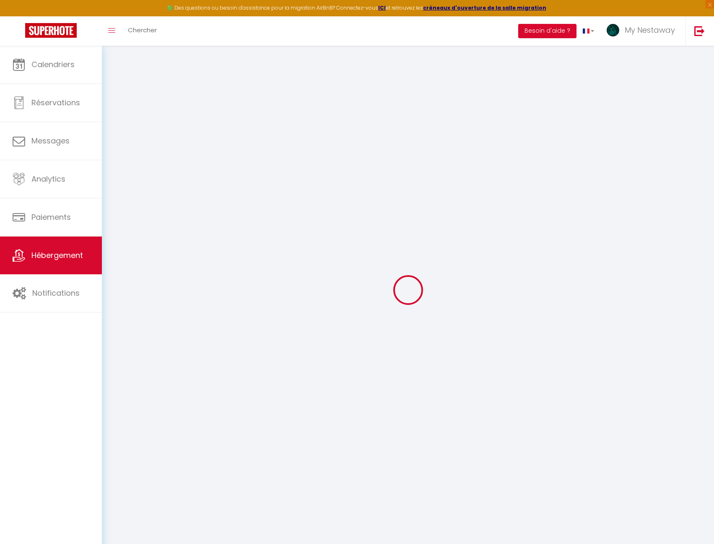
checkbox input "false"
type input "0"
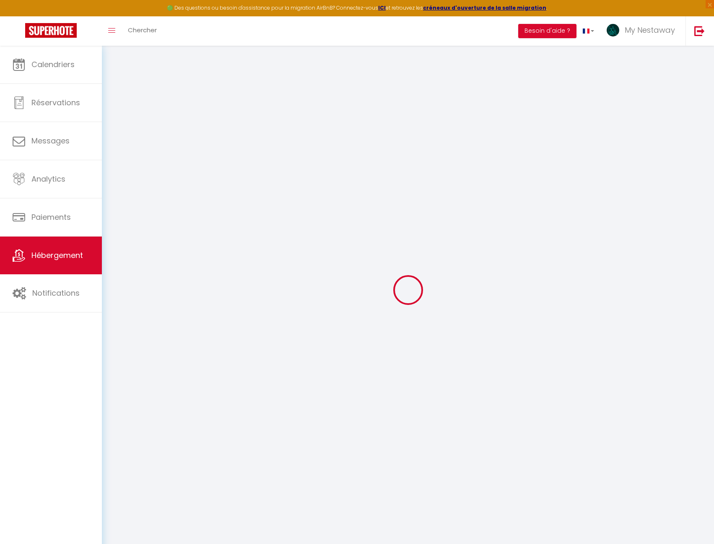
select select
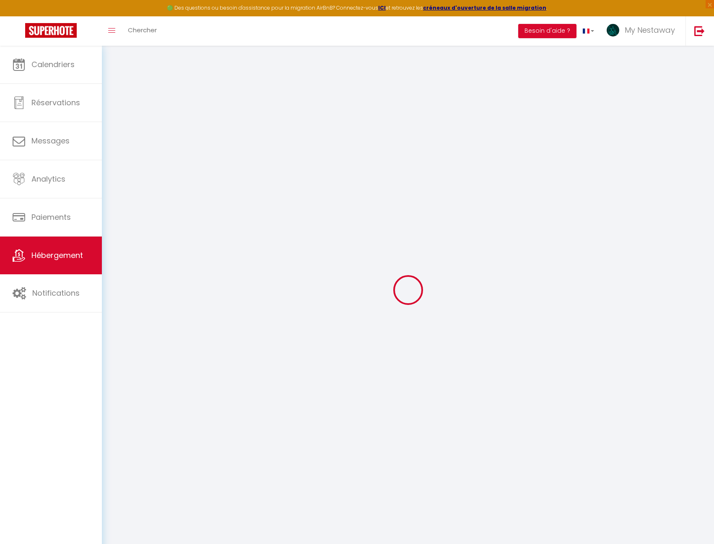
select select
checkbox input "false"
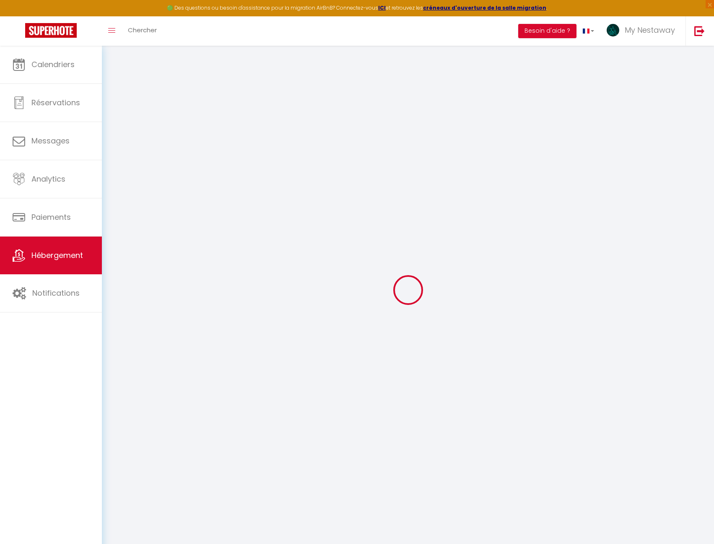
select select
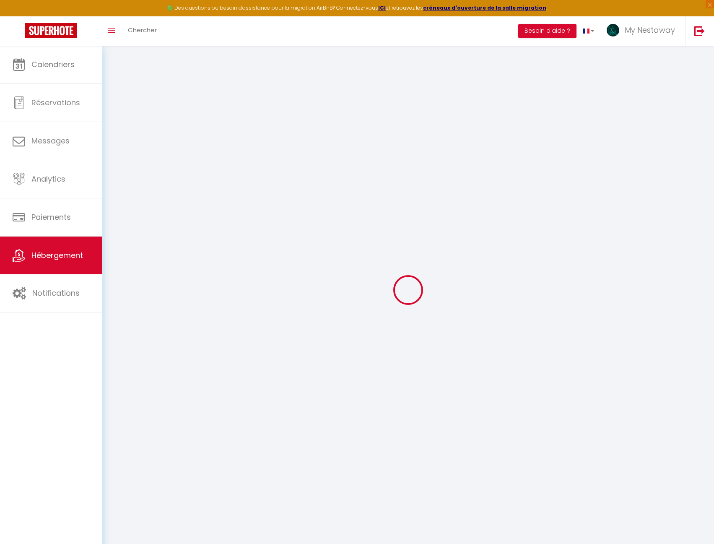
select select
checkbox input "false"
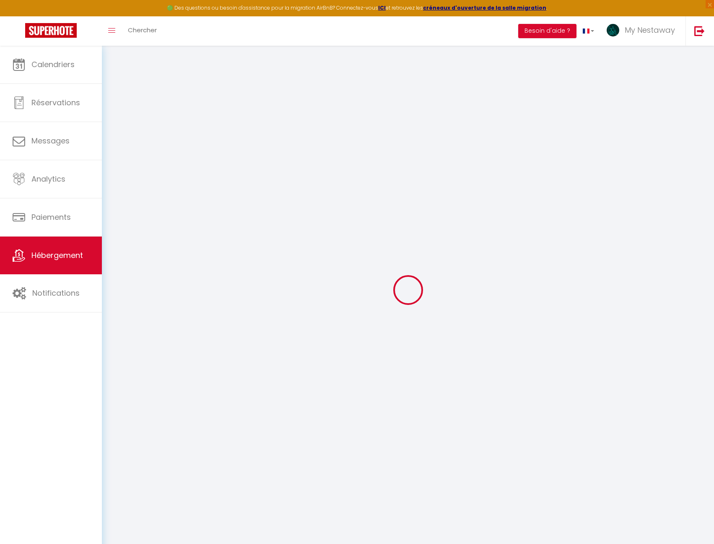
select select
checkbox input "false"
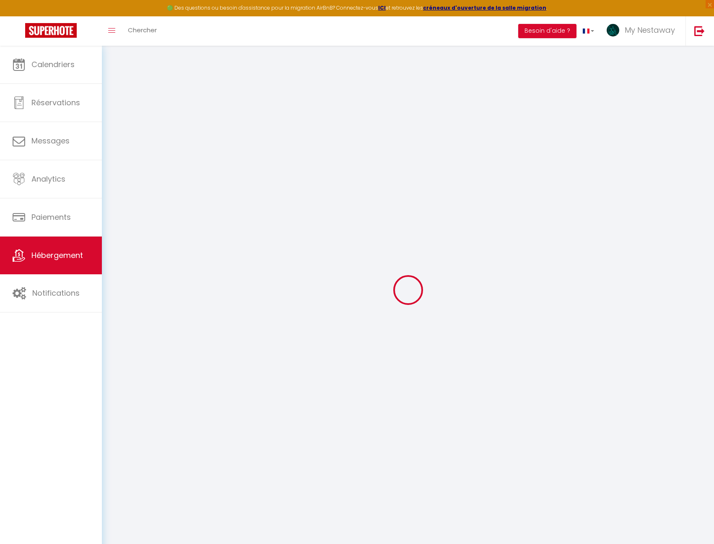
select select "16:00"
select select
select select "11:00"
select select "30"
select select "120"
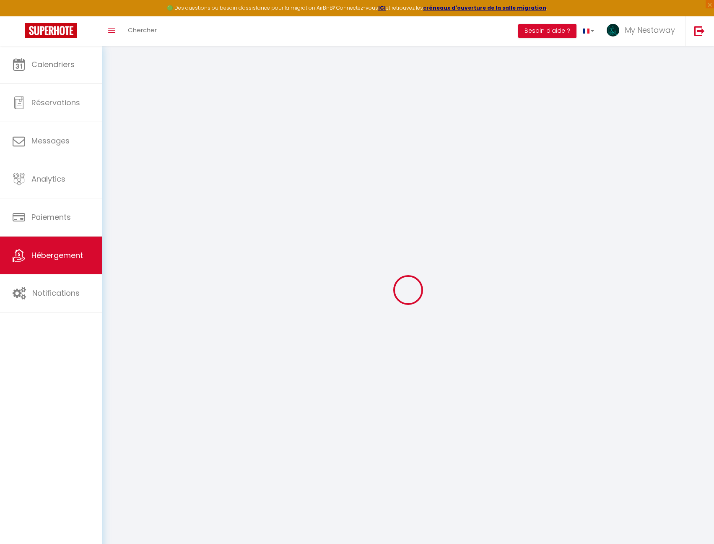
select select "42938"
select select
checkbox input "false"
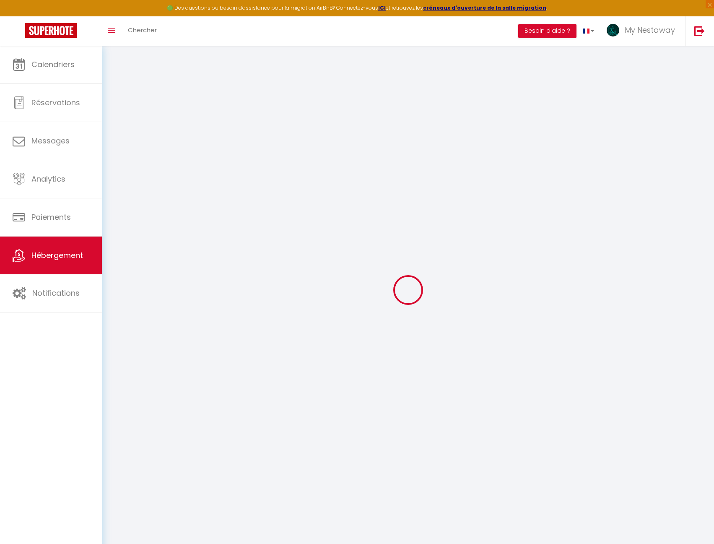
checkbox input "false"
select select
checkbox input "false"
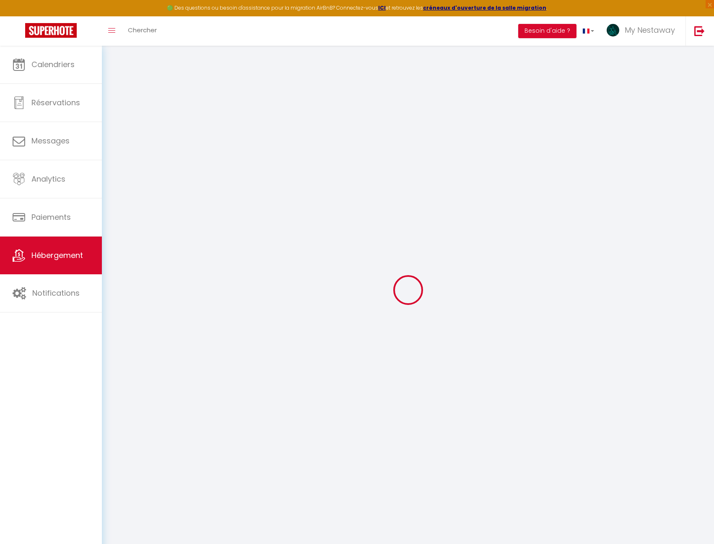
checkbox input "false"
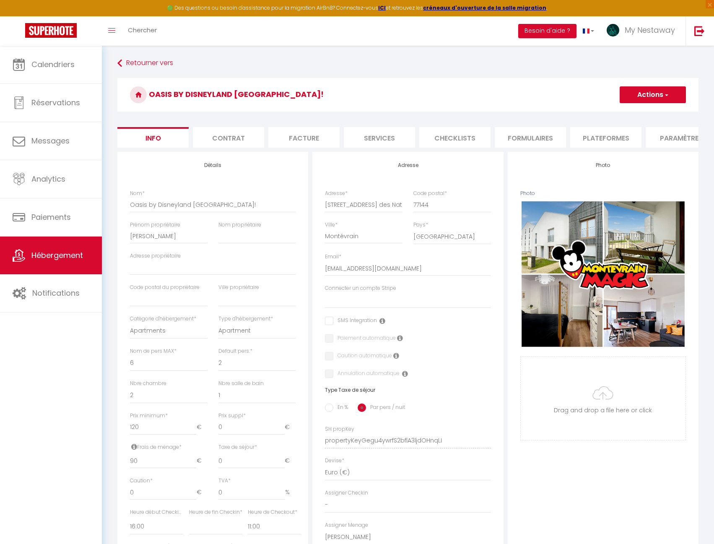
select select
checkbox input "false"
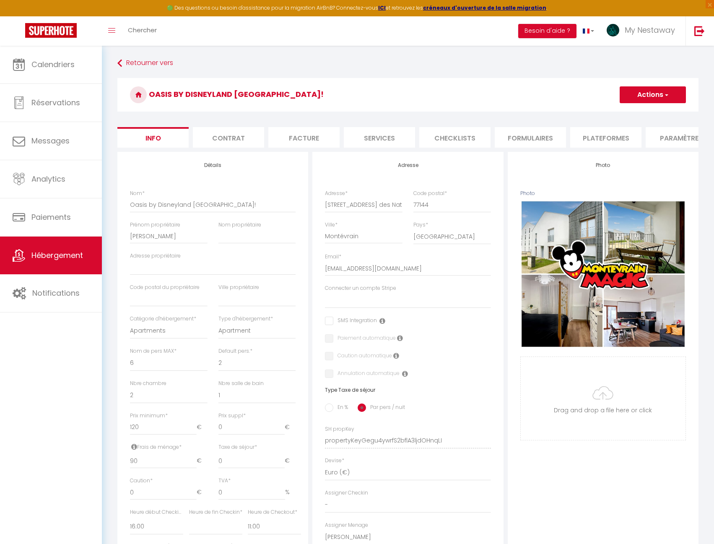
checkbox input "false"
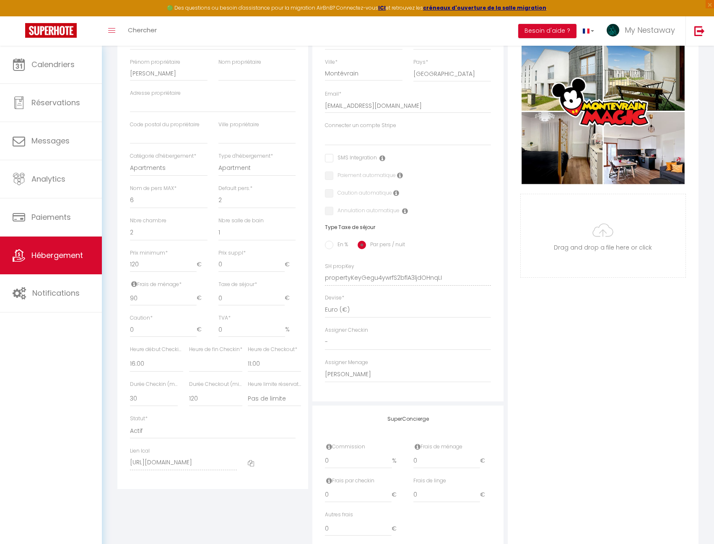
scroll to position [168, 0]
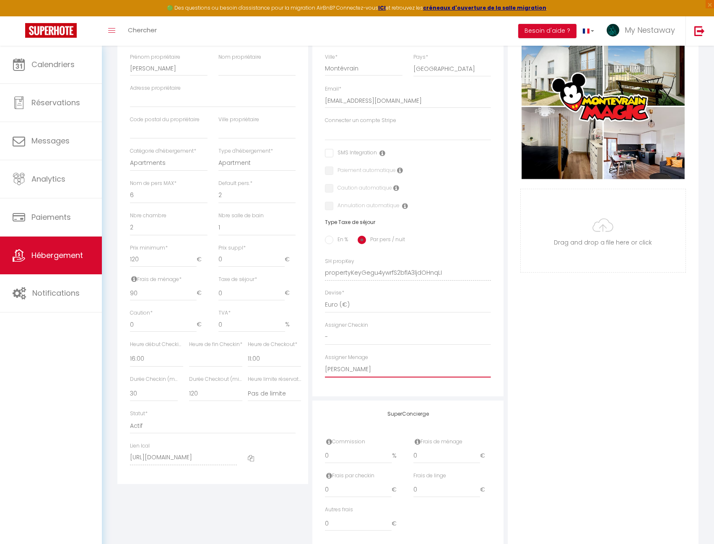
click at [371, 377] on select "- Alexandre Dafit Clément Révérand David Scordia Plumeau Ménage Jessica Sitbon …" at bounding box center [408, 369] width 166 height 16
select select "19390"
click at [325, 367] on select "- Alexandre Dafit Clément Révérand David Scordia Plumeau Ménage Jessica Sitbon …" at bounding box center [408, 369] width 166 height 16
select select
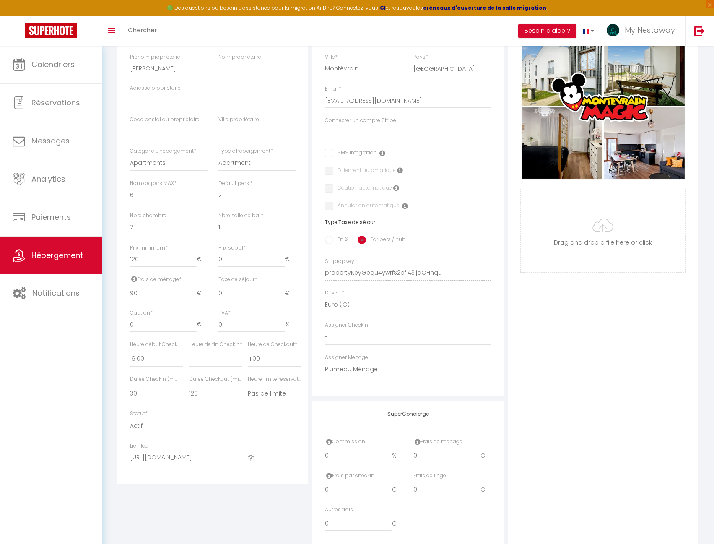
checkbox input "false"
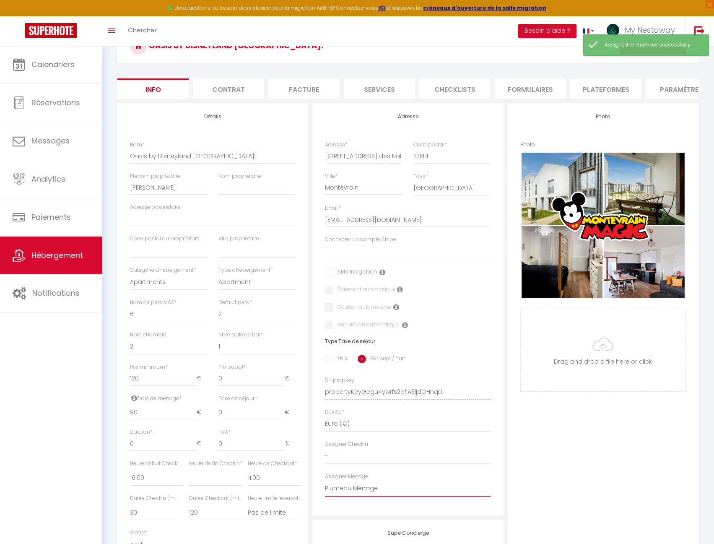
scroll to position [0, 0]
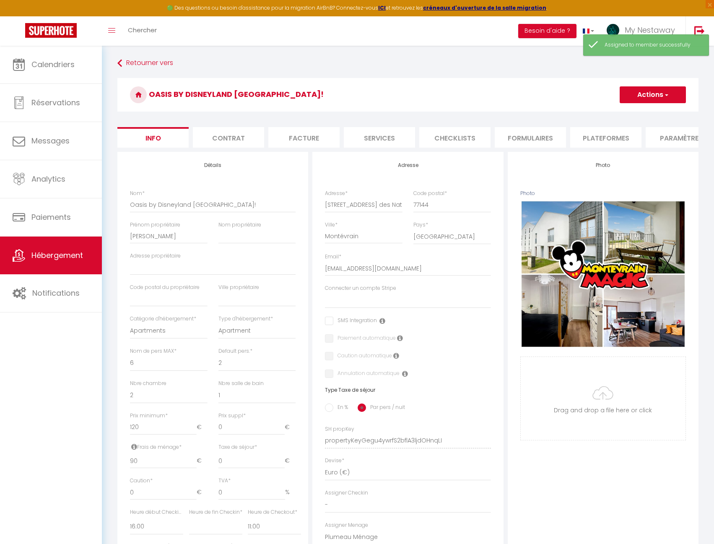
click at [664, 97] on span "button" at bounding box center [665, 95] width 5 height 8
click at [619, 114] on input "Enregistrer" at bounding box center [619, 113] width 31 height 8
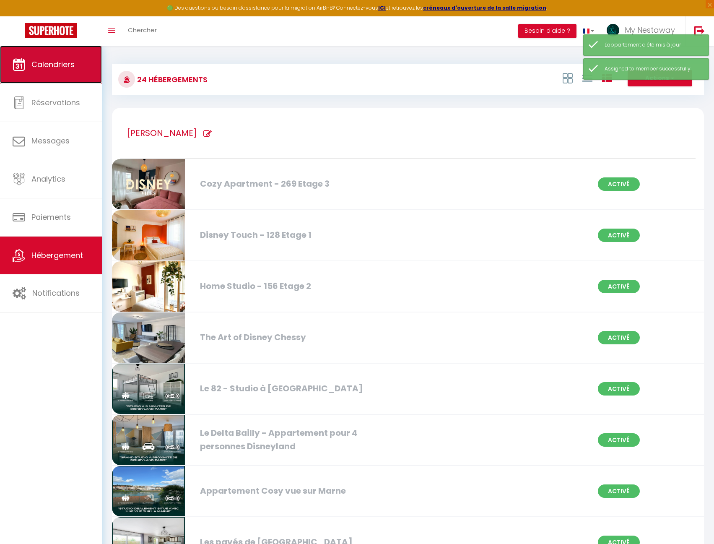
click at [73, 83] on link "Calendriers" at bounding box center [51, 65] width 102 height 38
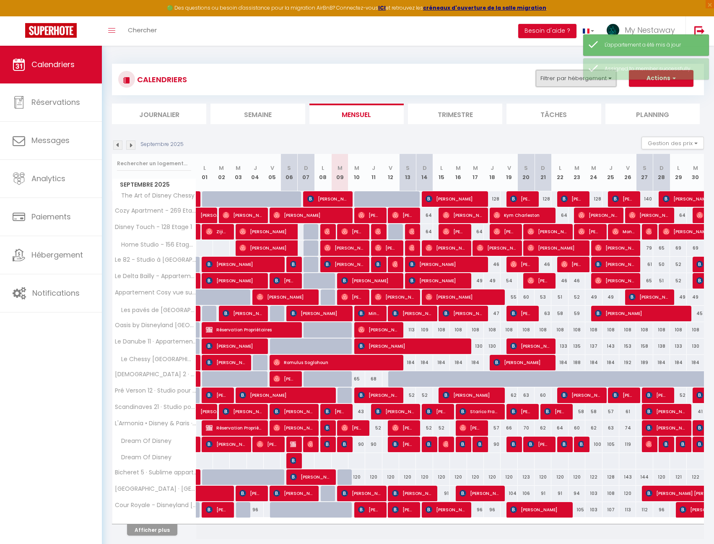
click at [574, 84] on button "Filtrer par hébergement" at bounding box center [576, 78] width 80 height 17
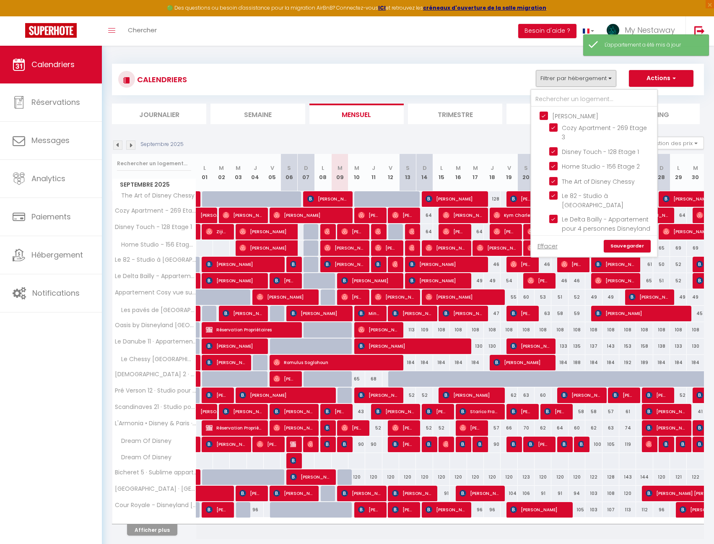
click at [543, 118] on input "[PERSON_NAME]" at bounding box center [603, 115] width 126 height 8
checkbox input "false"
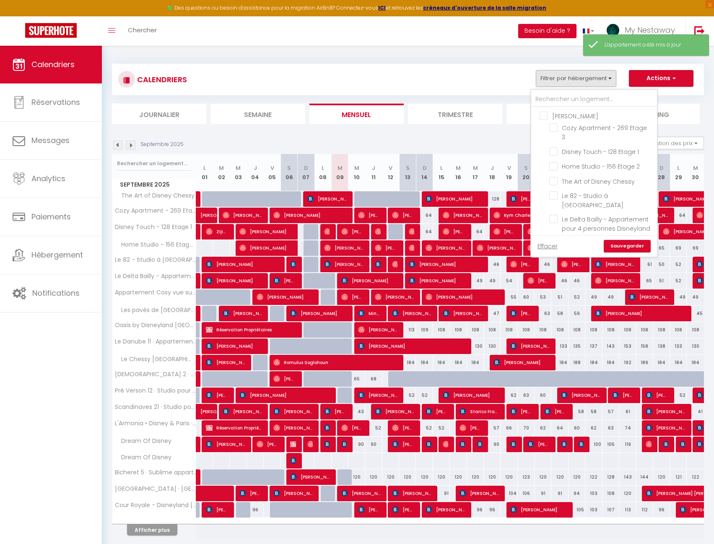
checkbox input "false"
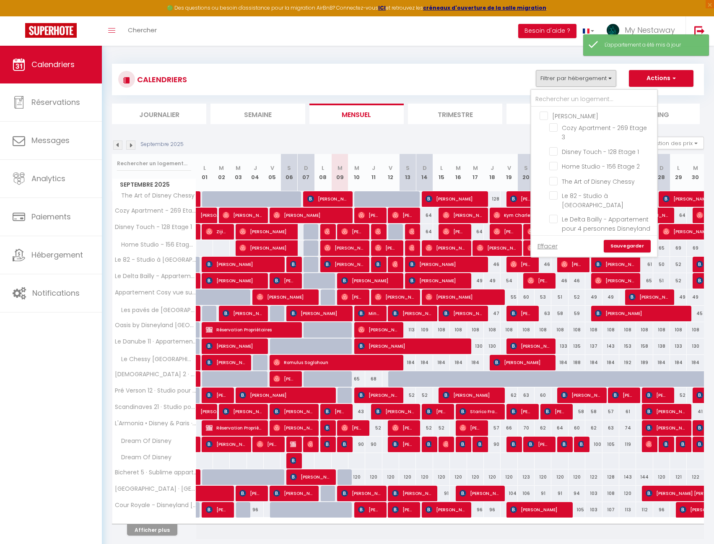
checkbox input "false"
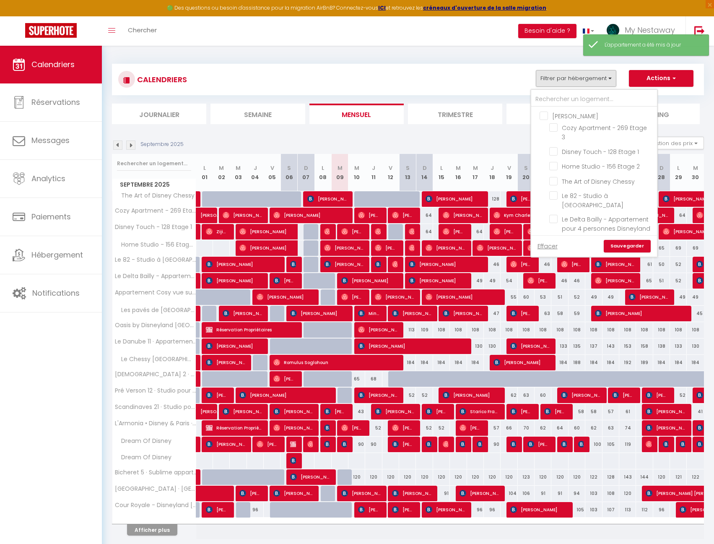
checkbox input "false"
click at [546, 95] on input "text" at bounding box center [594, 99] width 126 height 15
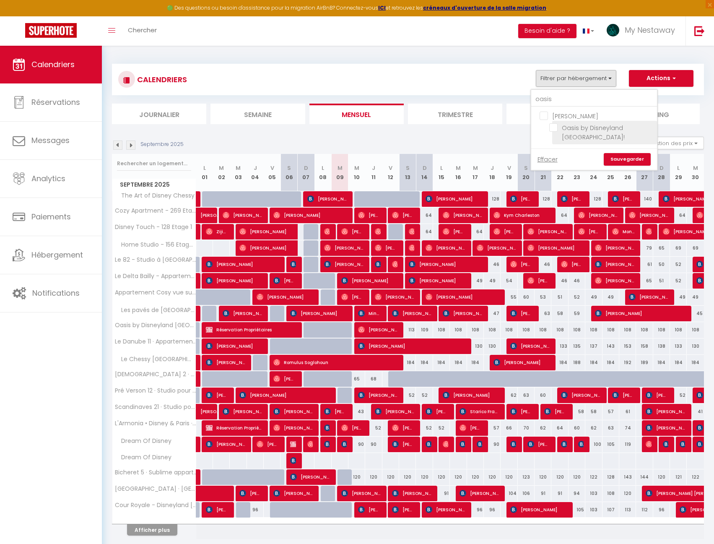
click at [557, 128] on input "Oasis by Disneyland [GEOGRAPHIC_DATA]!" at bounding box center [601, 127] width 105 height 8
click at [618, 153] on link "Sauvegarder" at bounding box center [627, 159] width 47 height 13
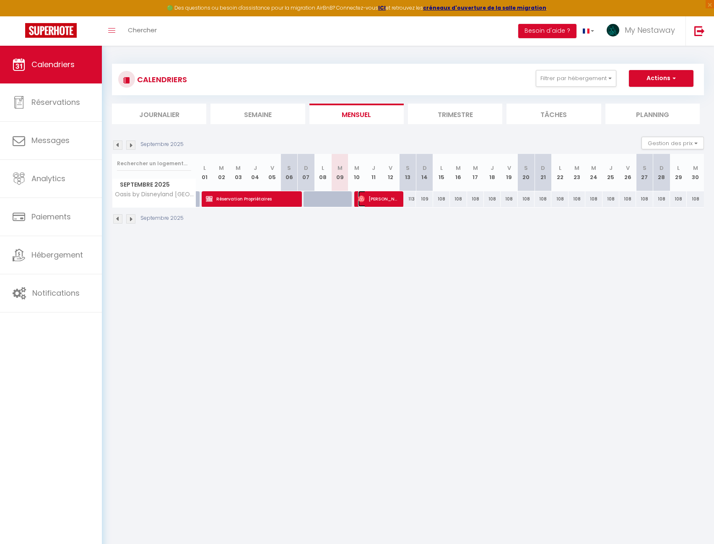
click at [374, 203] on span "[PERSON_NAME]" at bounding box center [377, 199] width 39 height 16
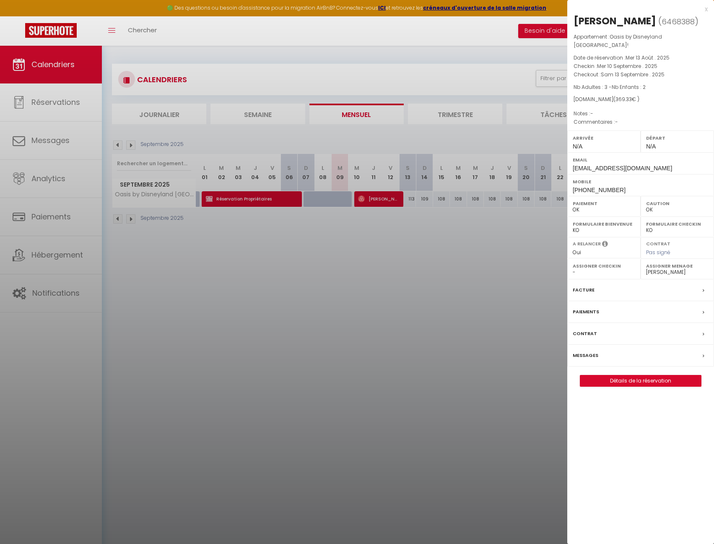
click at [660, 268] on select "- Alexandre Dafit Clément Révérand David Scordia Plumeau Ménage Jessica Sitbon …" at bounding box center [677, 272] width 62 height 8
click at [646, 268] on select "- Alexandre Dafit Clément Révérand David Scordia Plumeau Ménage Jessica Sitbon …" at bounding box center [677, 272] width 62 height 8
click at [489, 299] on div at bounding box center [357, 272] width 714 height 544
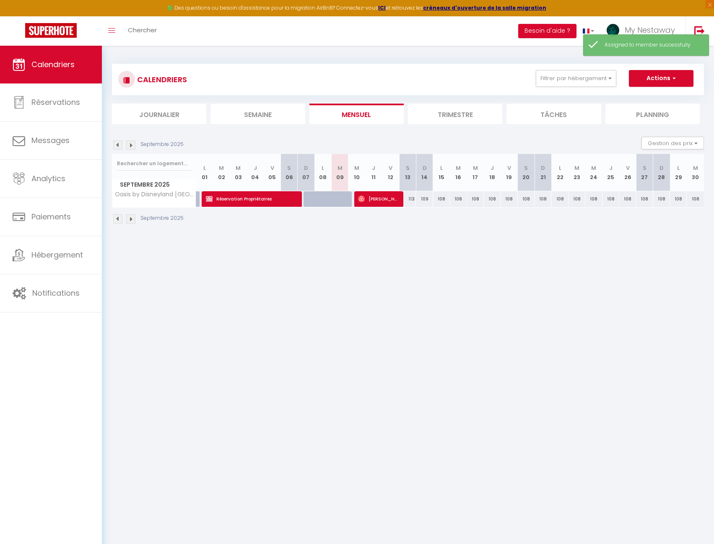
click at [461, 117] on li "Trimestre" at bounding box center [455, 114] width 94 height 21
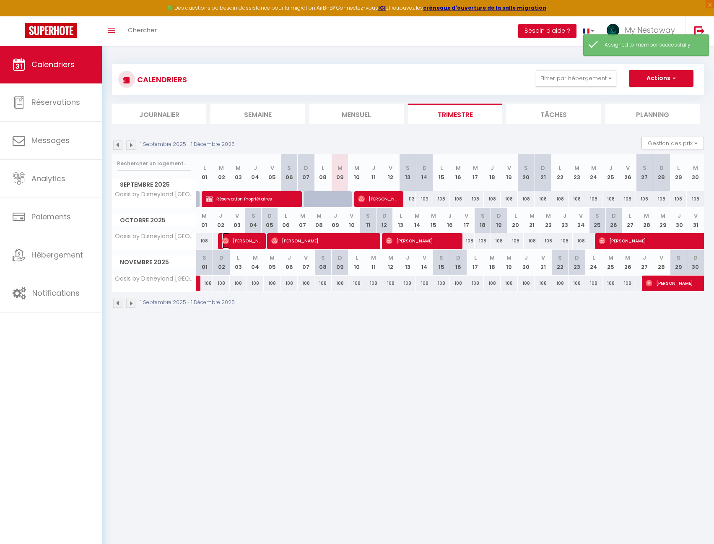
click at [246, 244] on span "[PERSON_NAME]" at bounding box center [241, 241] width 39 height 16
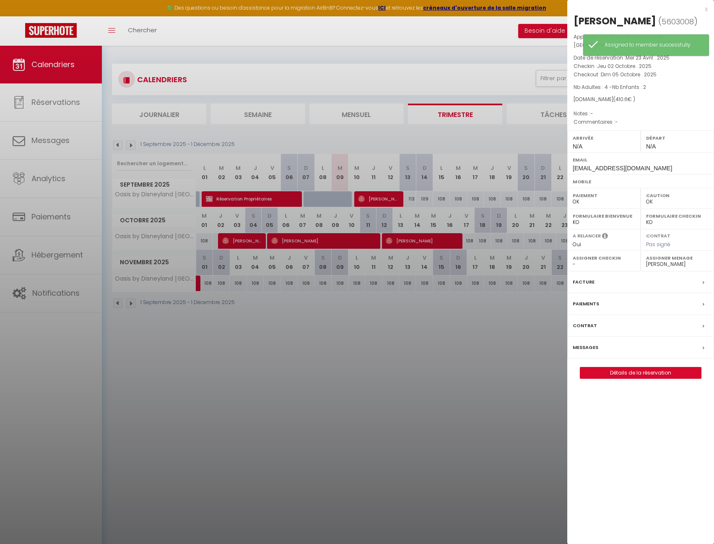
click at [672, 268] on select "- Alexandre Dafit Clément Révérand David Scordia Plumeau Ménage Jessica Sitbon …" at bounding box center [677, 264] width 62 height 8
click at [439, 335] on div at bounding box center [357, 272] width 714 height 544
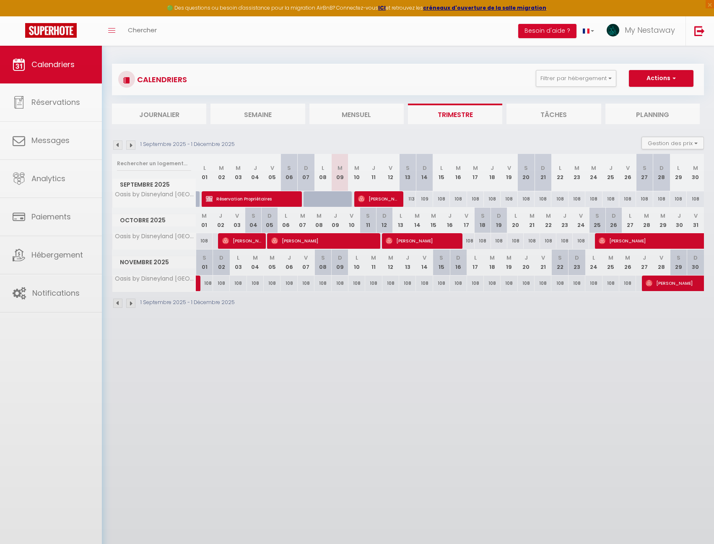
click at [351, 246] on body "🟢 Des questions ou besoin d'assistance pour la migration AirBnB? Connectez-vous…" at bounding box center [357, 318] width 714 height 544
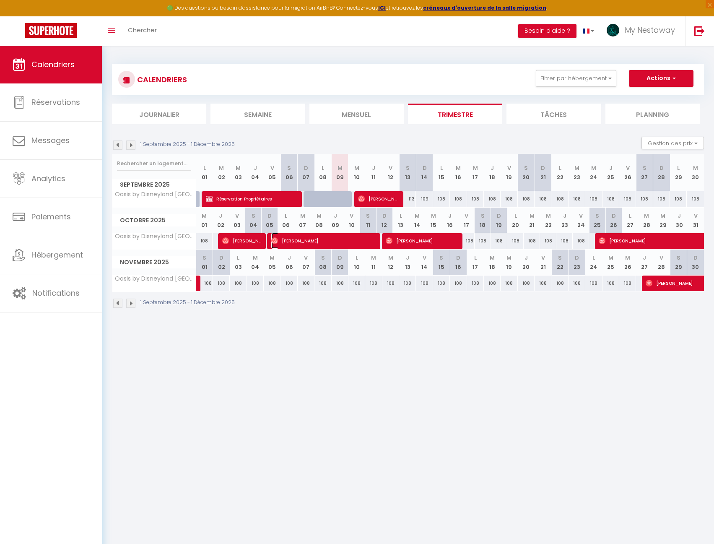
click at [359, 239] on span "[PERSON_NAME]" at bounding box center [324, 241] width 106 height 16
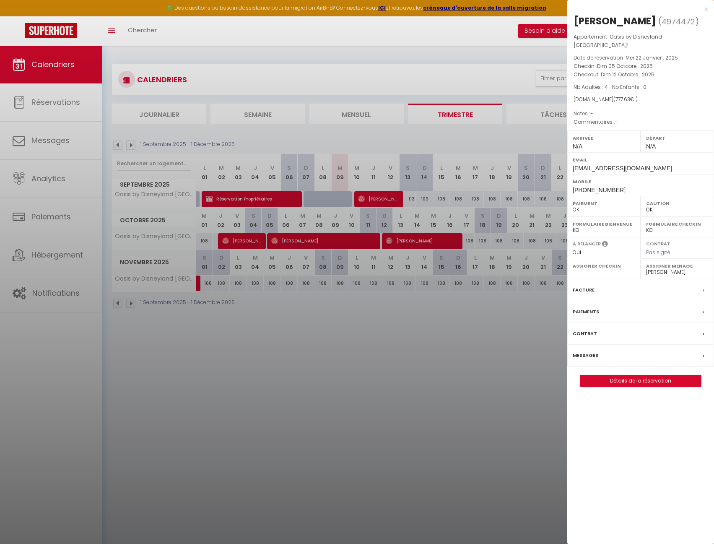
click at [421, 243] on div at bounding box center [357, 272] width 714 height 544
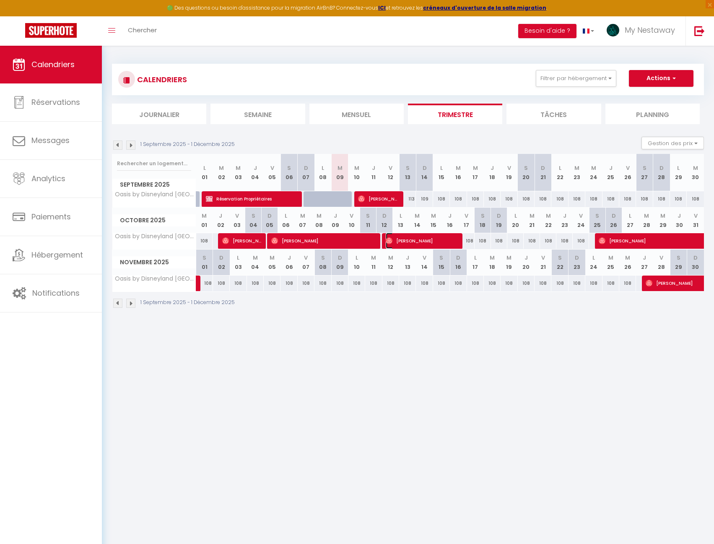
click at [434, 242] on span "[PERSON_NAME] [PERSON_NAME]" at bounding box center [422, 241] width 73 height 16
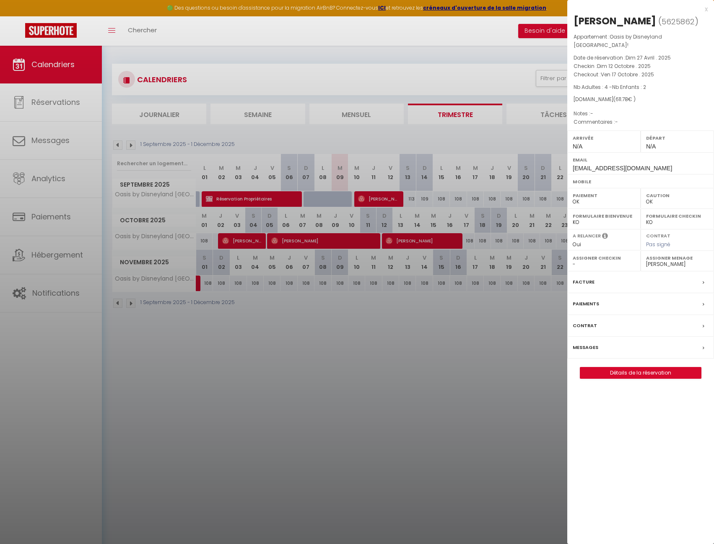
click at [434, 242] on div at bounding box center [357, 272] width 714 height 544
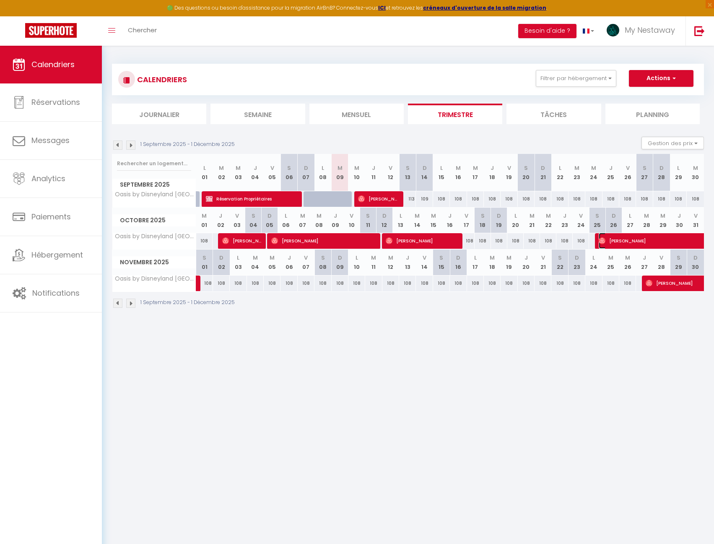
click at [620, 242] on span "[PERSON_NAME]" at bounding box center [666, 241] width 135 height 16
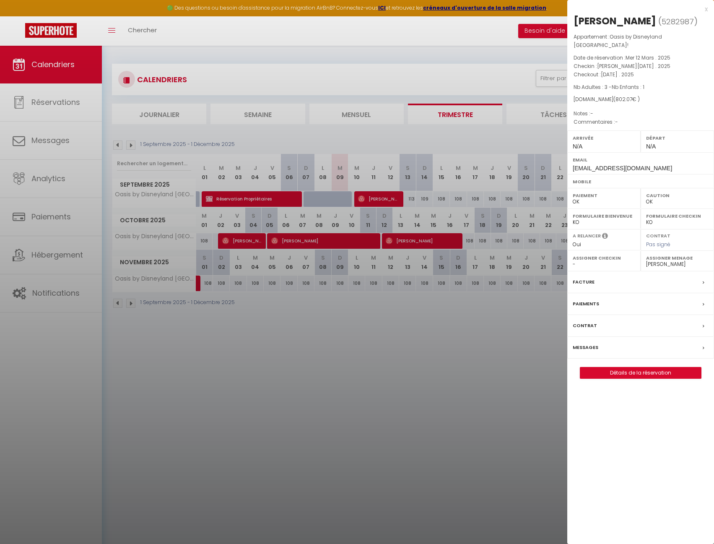
click at [510, 279] on div at bounding box center [357, 272] width 714 height 544
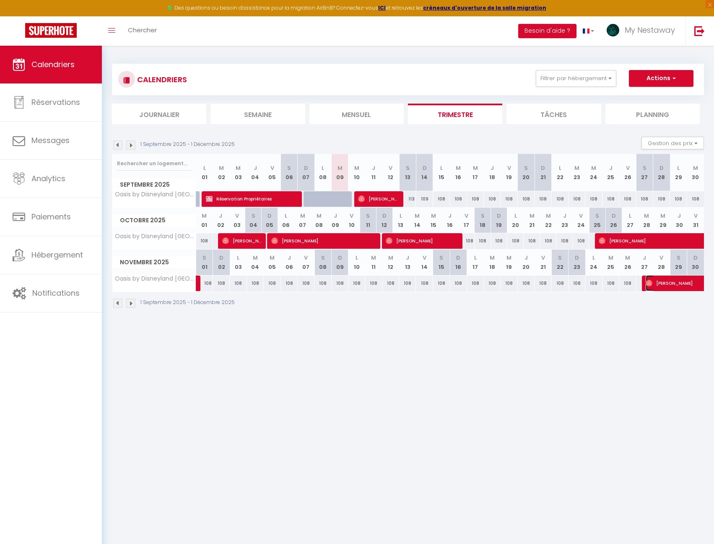
click at [671, 284] on span "[PERSON_NAME]" at bounding box center [684, 283] width 77 height 16
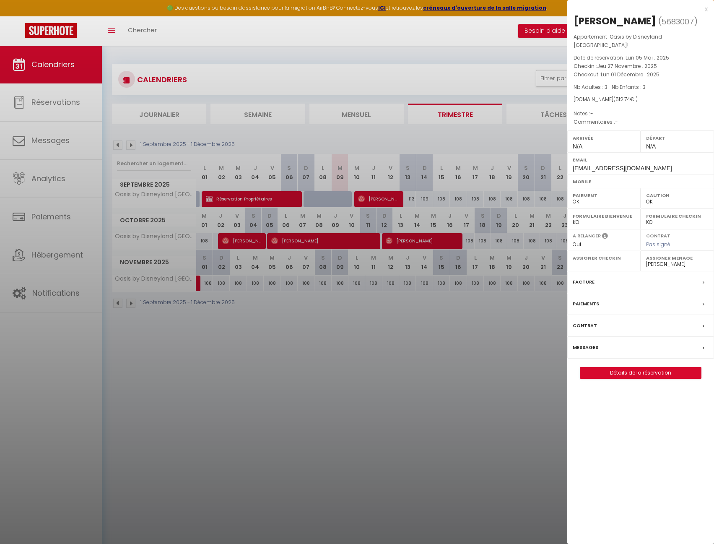
click at [522, 306] on div at bounding box center [357, 272] width 714 height 544
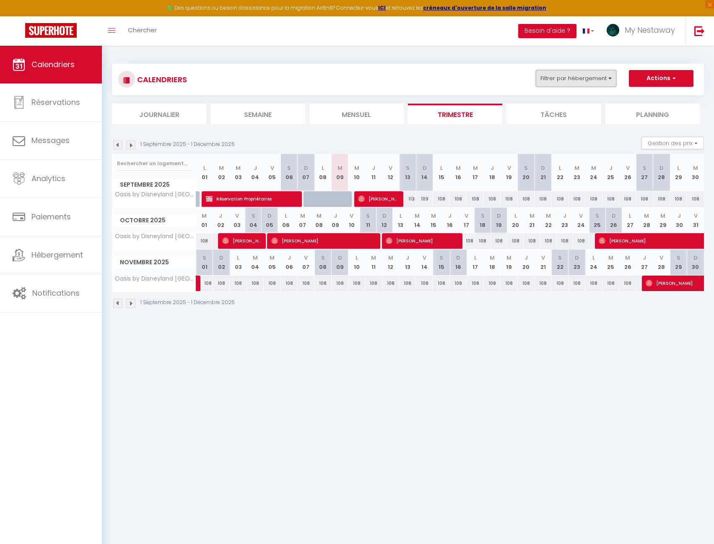
click at [556, 85] on button "Filtrer par hébergement" at bounding box center [576, 78] width 80 height 17
click at [546, 118] on input "[PERSON_NAME]" at bounding box center [603, 115] width 126 height 8
click at [628, 160] on div "Effacer Sauvegarder" at bounding box center [594, 158] width 126 height 21
click at [569, 83] on button "Filtrer par hébergement" at bounding box center [576, 78] width 80 height 17
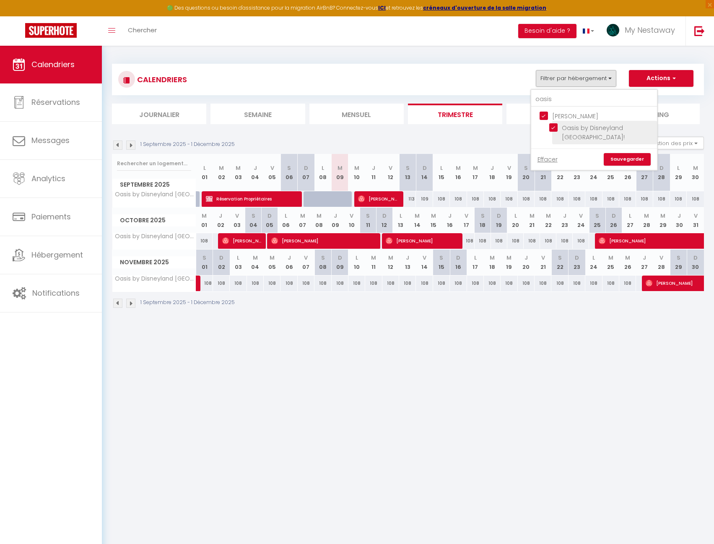
click at [557, 127] on input "Oasis by Disneyland [GEOGRAPHIC_DATA]!" at bounding box center [601, 127] width 105 height 8
click at [548, 112] on input "[PERSON_NAME]" at bounding box center [603, 115] width 126 height 8
click at [559, 104] on input "oasis" at bounding box center [594, 99] width 126 height 15
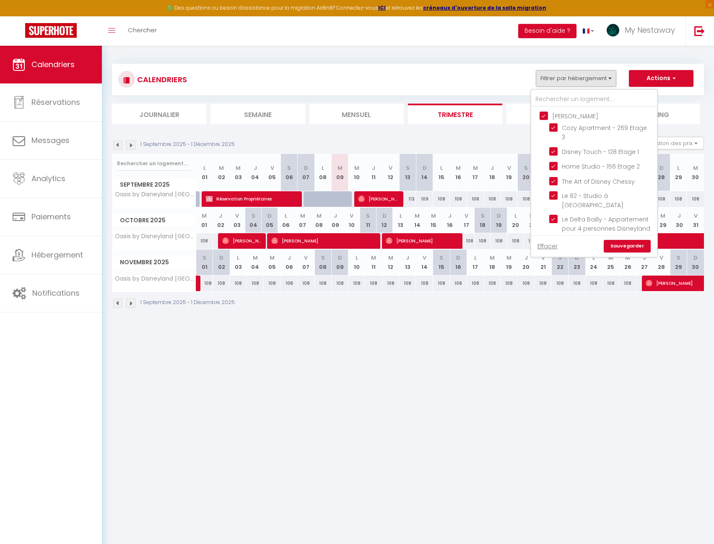
click at [622, 242] on link "Sauvegarder" at bounding box center [627, 246] width 47 height 13
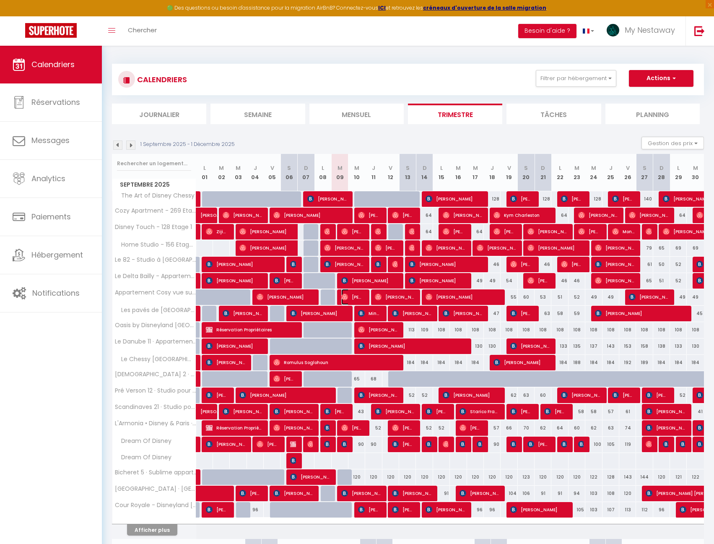
click at [353, 296] on span "[PERSON_NAME]" at bounding box center [352, 297] width 22 height 16
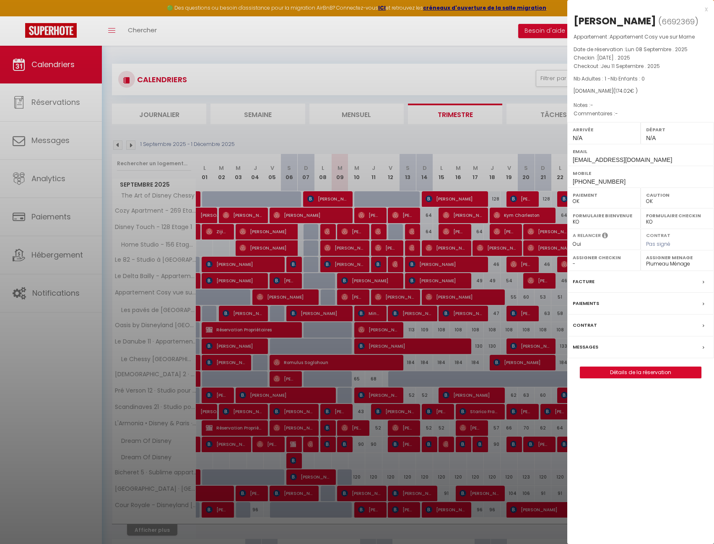
click at [586, 351] on label "Messages" at bounding box center [586, 347] width 26 height 9
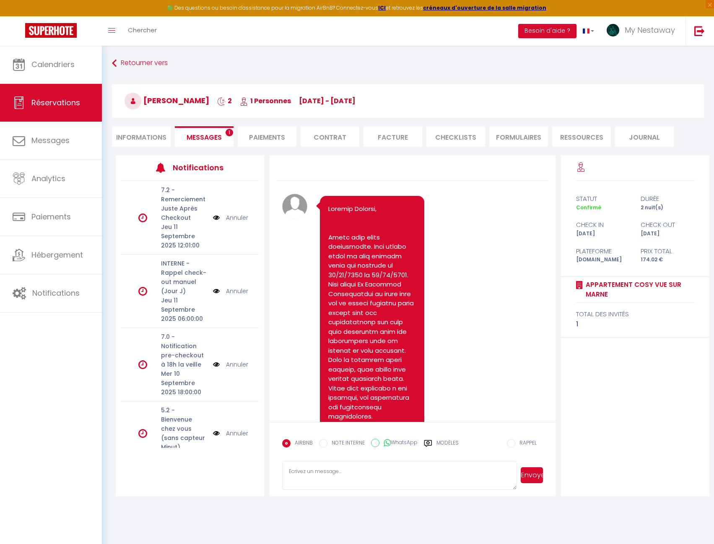
scroll to position [3328, 0]
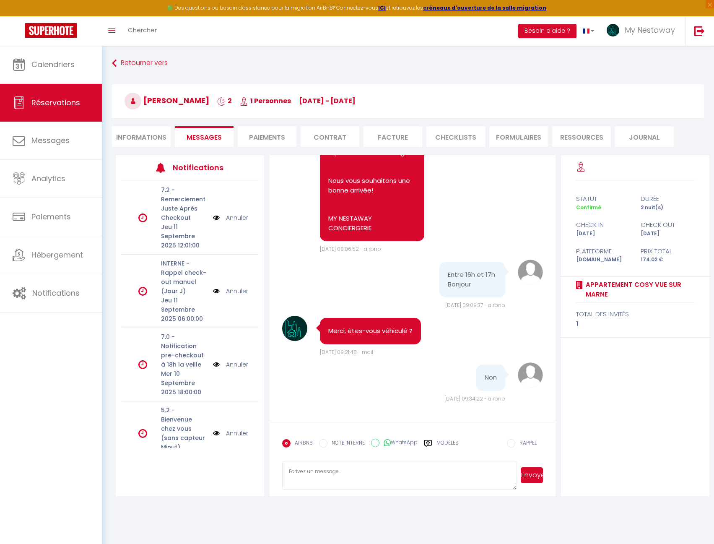
click at [385, 469] on textarea at bounding box center [399, 475] width 235 height 29
click at [535, 472] on button "Envoyer" at bounding box center [532, 475] width 22 height 16
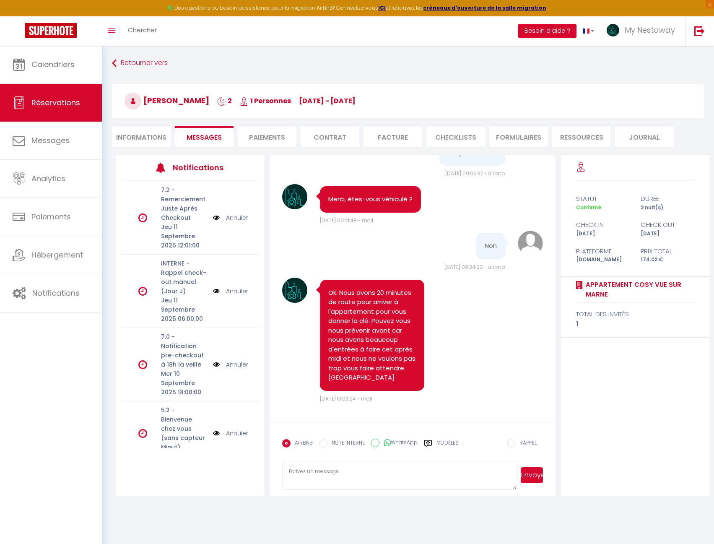
scroll to position [3459, 0]
